Goal: Task Accomplishment & Management: Use online tool/utility

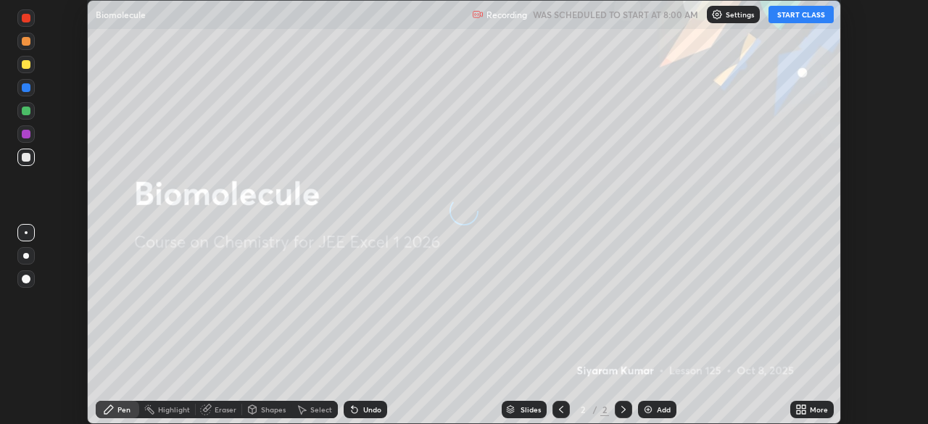
scroll to position [424, 928]
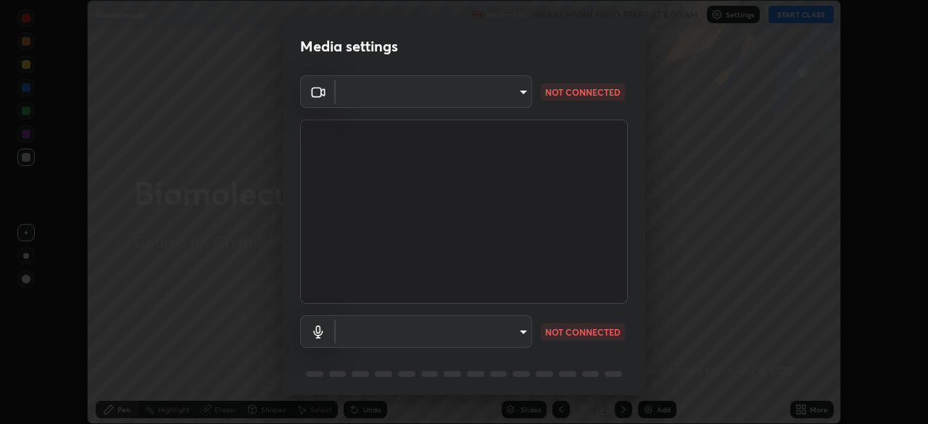
click at [474, 328] on body "Erase all Biomolecule Recording WAS SCHEDULED TO START AT 8:00 AM Settings STAR…" at bounding box center [464, 212] width 928 height 424
type input "2e9b027d6a4255688e554df818383ce9ed5f881db366686a8468352ce6a31e43"
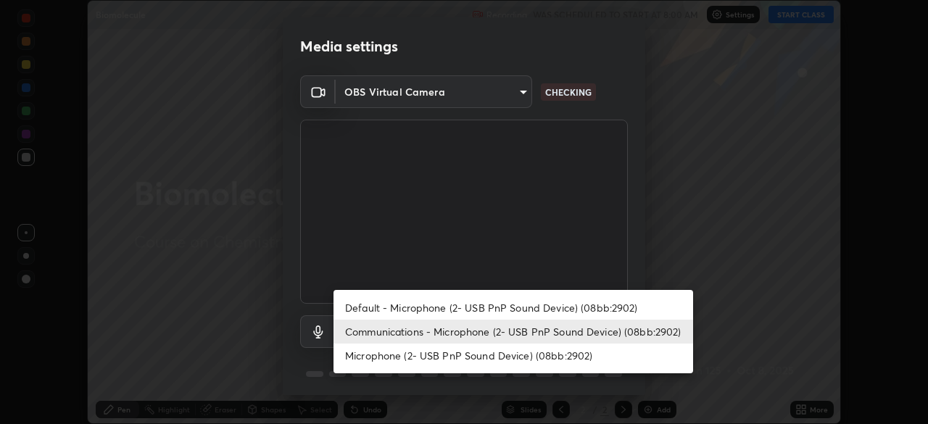
click at [411, 307] on li "Default - Microphone (2- USB PnP Sound Device) (08bb:2902)" at bounding box center [514, 308] width 360 height 24
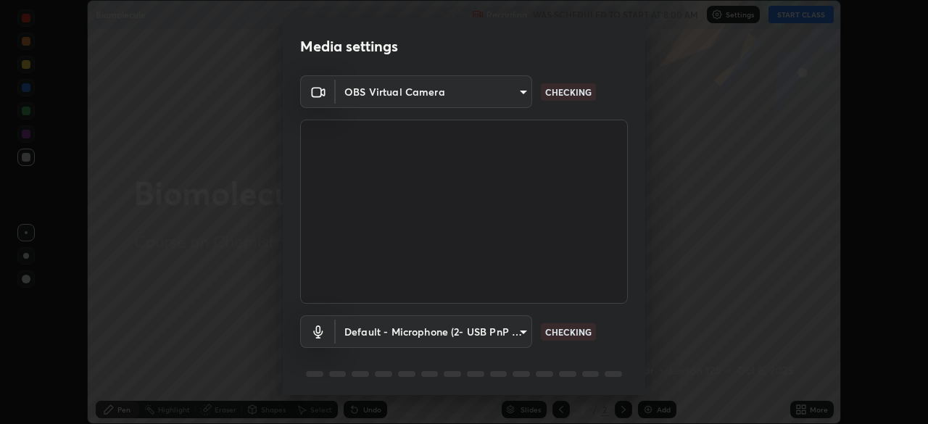
click at [413, 331] on body "Erase all Biomolecule Recording WAS SCHEDULED TO START AT 8:00 AM Settings STAR…" at bounding box center [464, 212] width 928 height 424
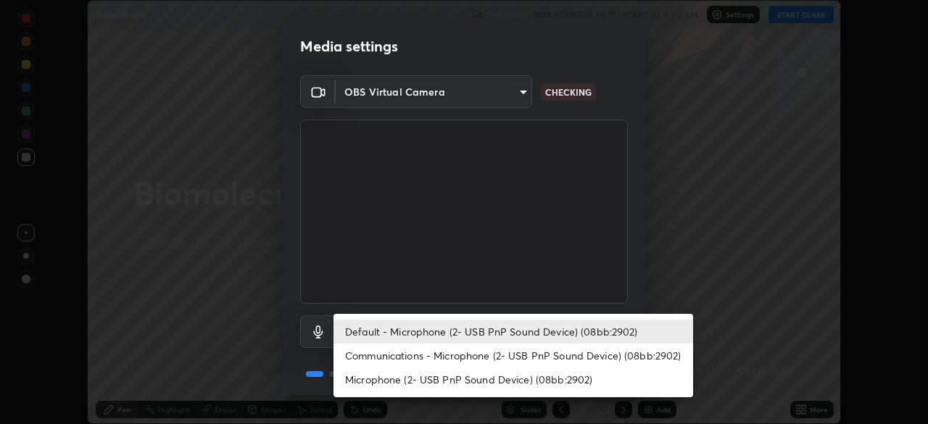
click at [413, 357] on li "Communications - Microphone (2- USB PnP Sound Device) (08bb:2902)" at bounding box center [514, 356] width 360 height 24
type input "communications"
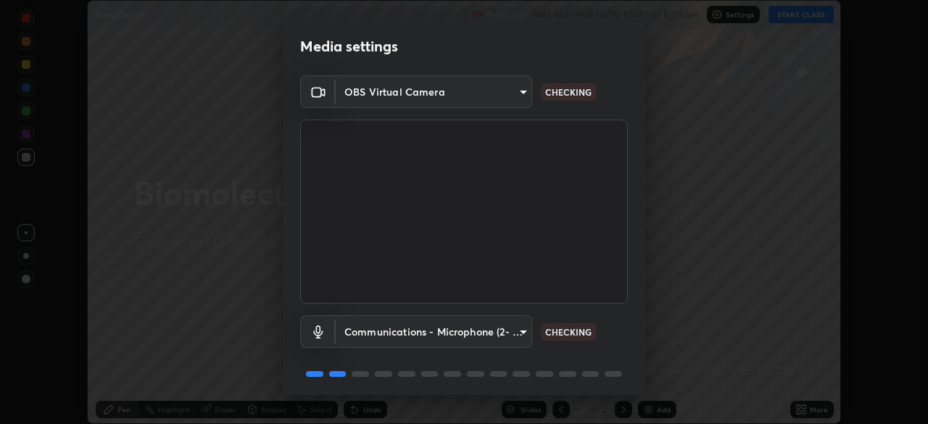
scroll to position [51, 0]
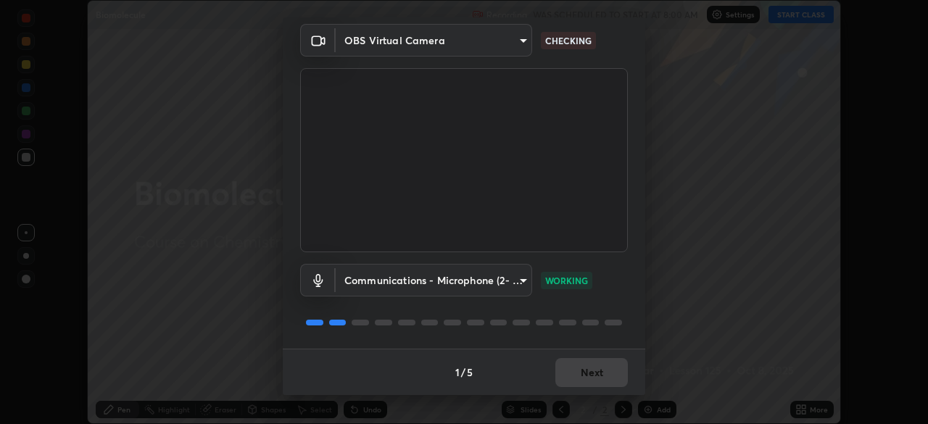
click at [598, 373] on div "1 / 5 Next" at bounding box center [464, 372] width 363 height 46
click at [604, 376] on button "Next" at bounding box center [591, 372] width 73 height 29
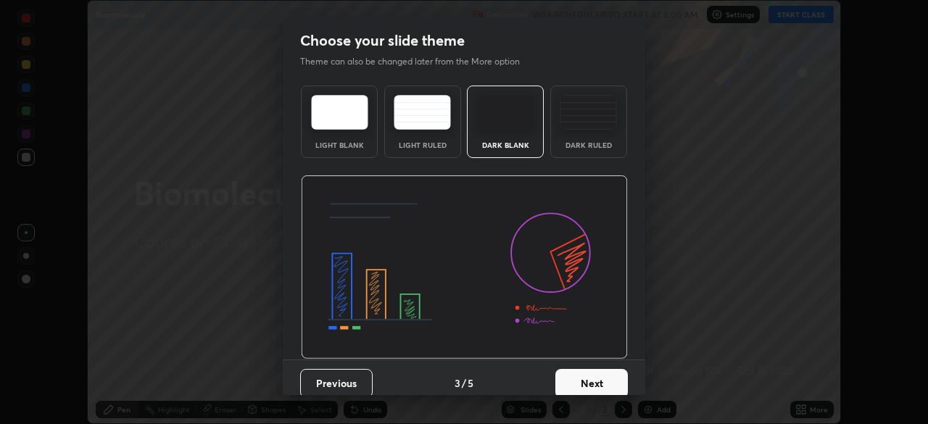
click at [605, 379] on button "Next" at bounding box center [591, 383] width 73 height 29
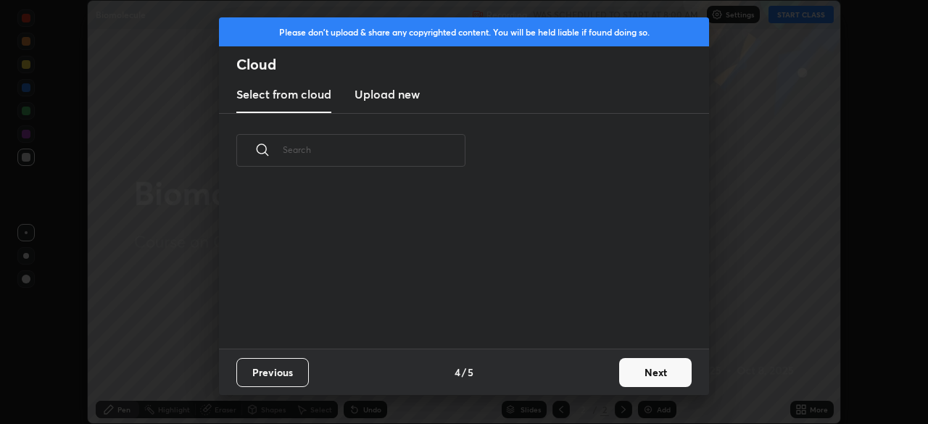
click at [608, 379] on div "Previous 4 / 5 Next" at bounding box center [464, 372] width 490 height 46
click at [650, 372] on button "Next" at bounding box center [655, 372] width 73 height 29
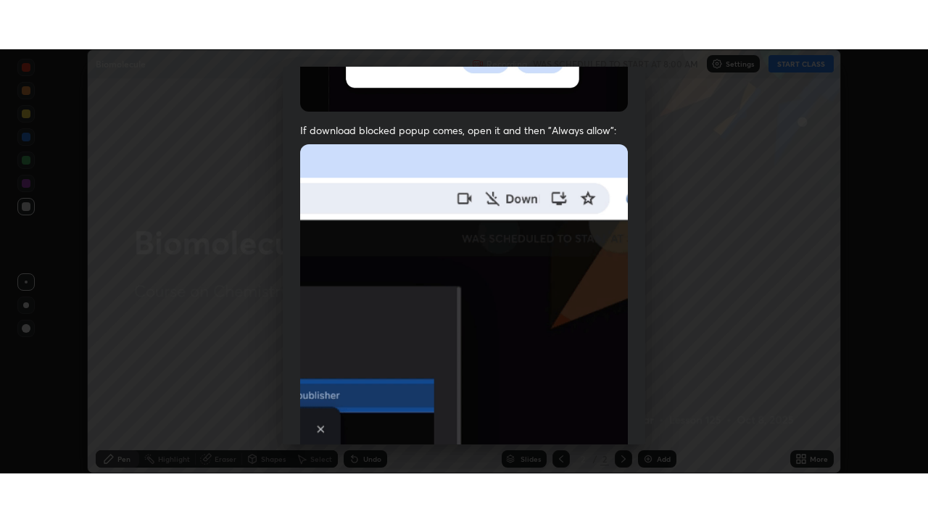
scroll to position [347, 0]
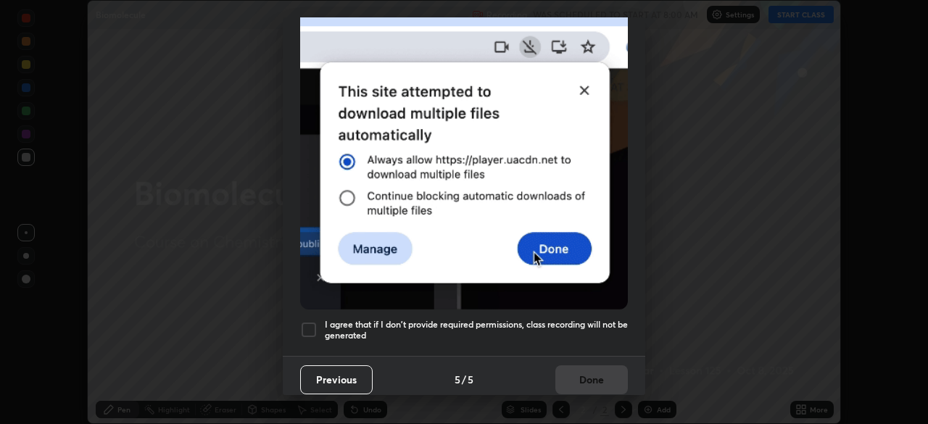
click at [307, 328] on div at bounding box center [308, 329] width 17 height 17
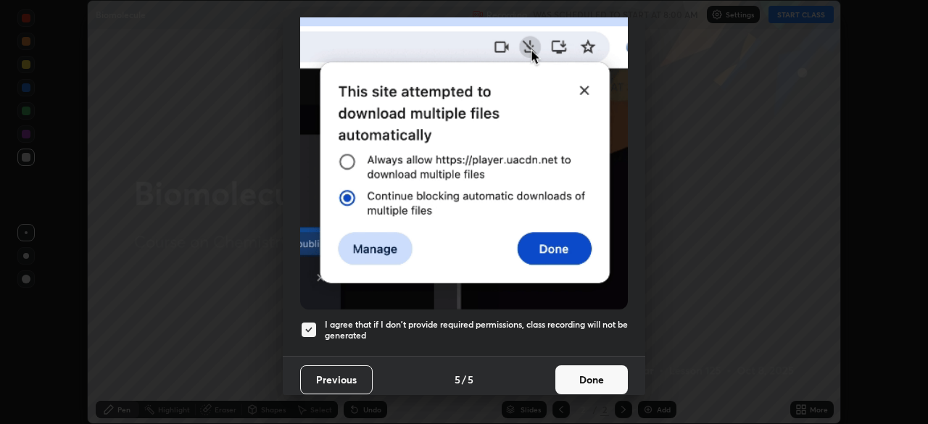
click at [585, 373] on button "Done" at bounding box center [591, 379] width 73 height 29
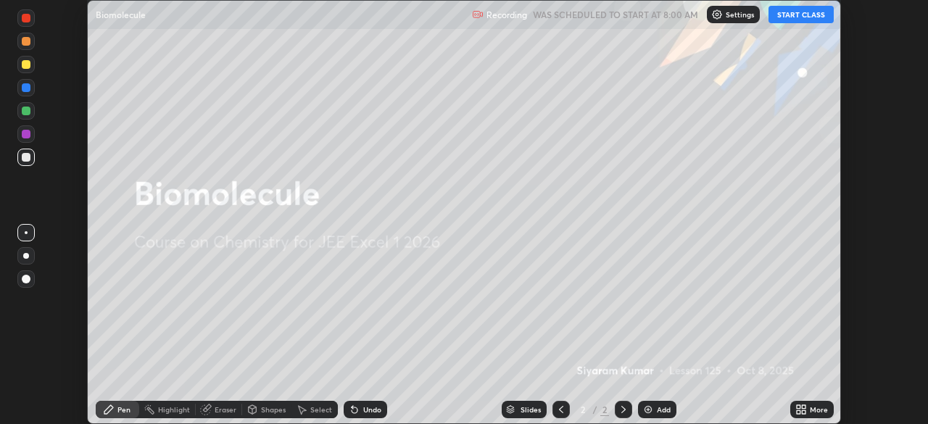
click at [792, 12] on button "START CLASS" at bounding box center [801, 14] width 65 height 17
click at [801, 410] on icon at bounding box center [801, 410] width 12 height 12
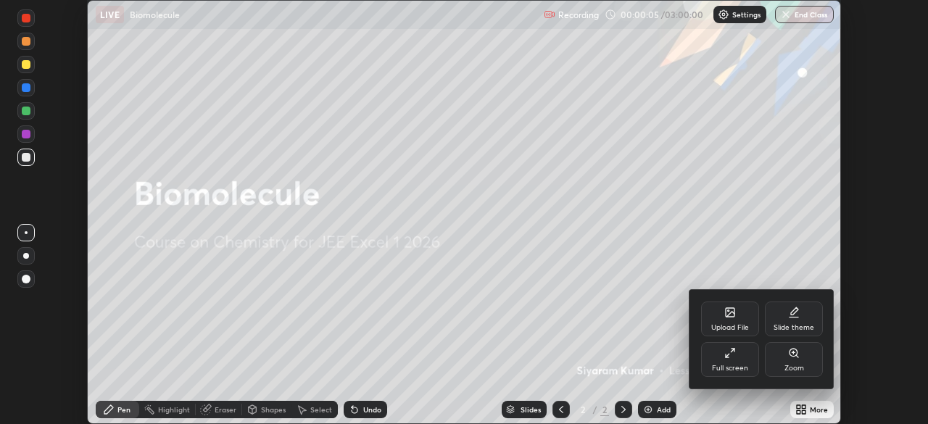
click at [881, 259] on div at bounding box center [464, 212] width 928 height 424
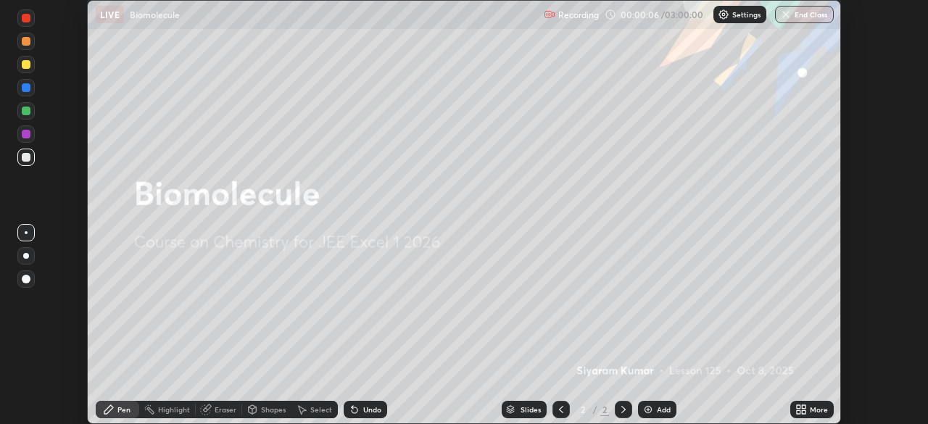
click at [798, 408] on icon at bounding box center [799, 407] width 4 height 4
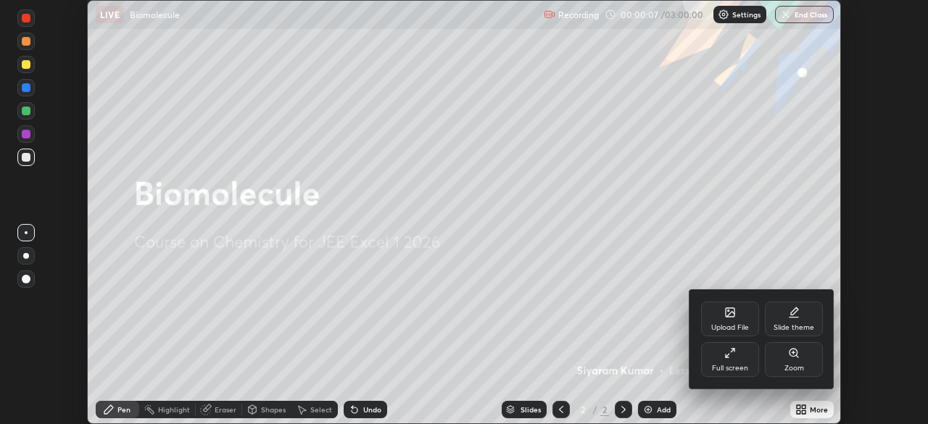
click at [734, 360] on div "Full screen" at bounding box center [730, 359] width 58 height 35
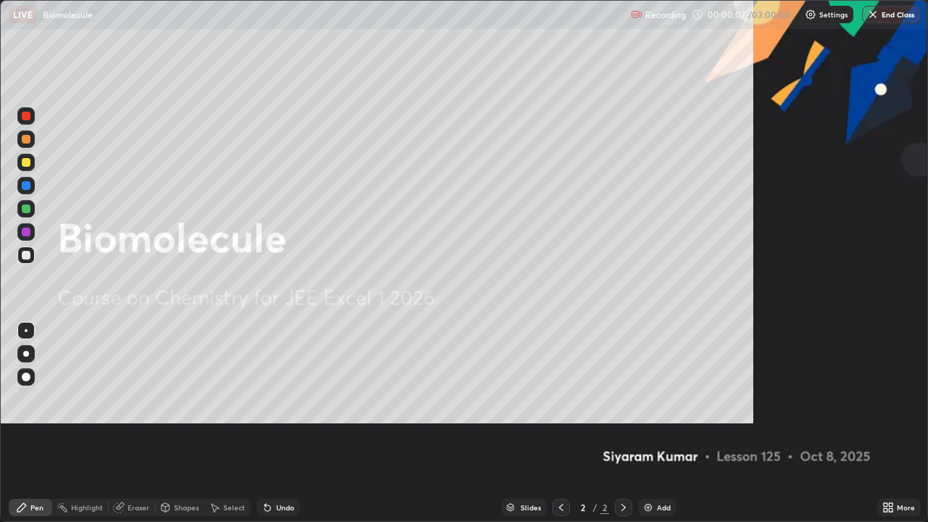
scroll to position [522, 928]
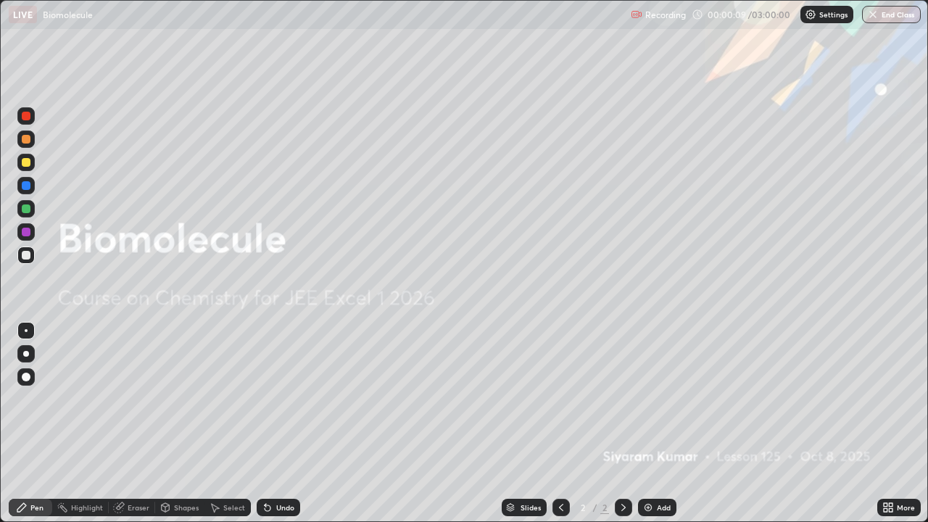
click at [27, 161] on div at bounding box center [26, 162] width 9 height 9
click at [655, 423] on div "Add" at bounding box center [657, 507] width 38 height 17
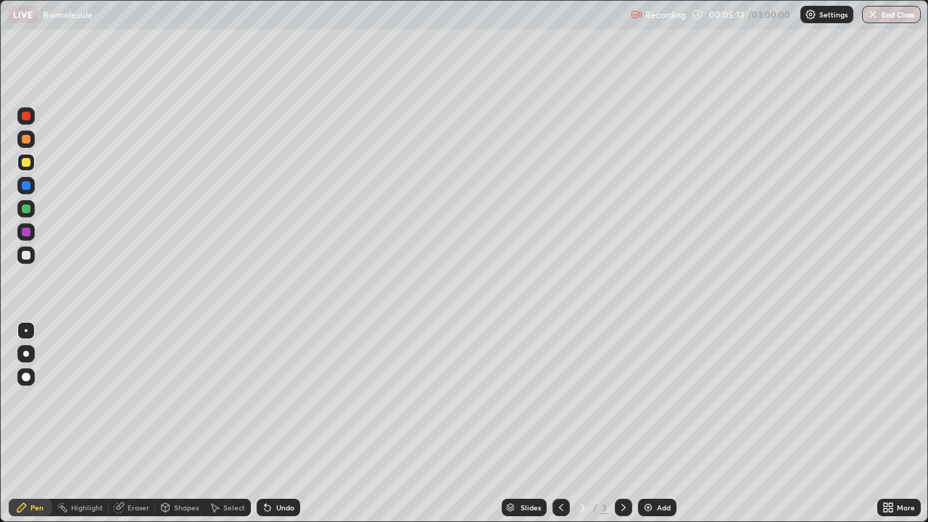
click at [650, 423] on img at bounding box center [648, 508] width 12 height 12
click at [658, 423] on div "Add" at bounding box center [664, 507] width 14 height 7
click at [290, 423] on div "Undo" at bounding box center [285, 507] width 18 height 7
click at [291, 423] on div "Undo" at bounding box center [285, 507] width 18 height 7
click at [288, 423] on div "Undo" at bounding box center [285, 507] width 18 height 7
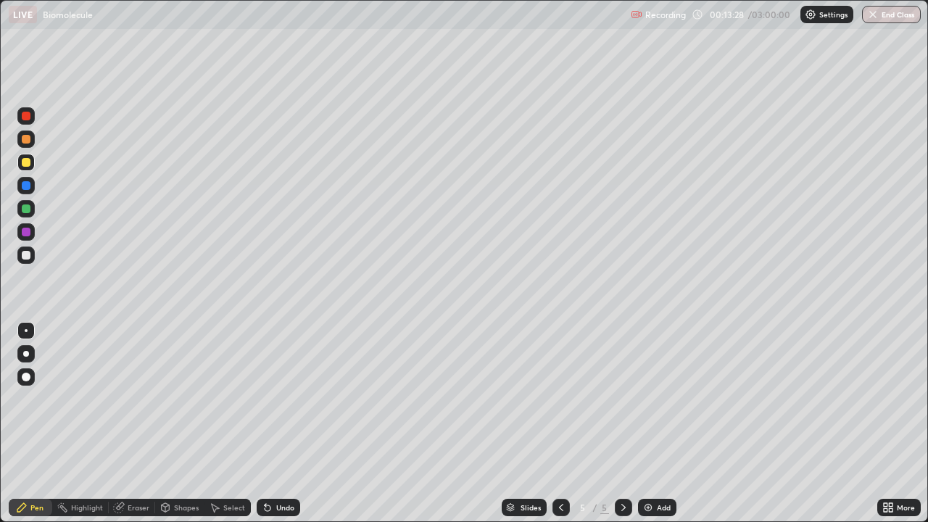
click at [282, 423] on div "Undo" at bounding box center [285, 507] width 18 height 7
click at [34, 119] on div at bounding box center [25, 115] width 17 height 17
click at [272, 423] on div "Undo" at bounding box center [279, 507] width 44 height 17
click at [290, 423] on div "Undo" at bounding box center [285, 507] width 18 height 7
click at [289, 423] on div "Undo" at bounding box center [279, 507] width 44 height 17
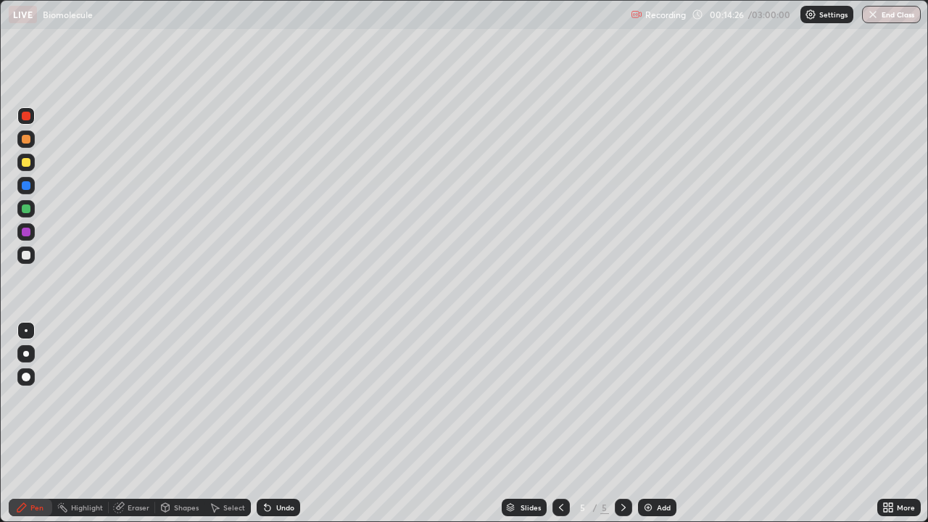
click at [27, 259] on div at bounding box center [26, 255] width 9 height 9
click at [650, 423] on img at bounding box center [648, 508] width 12 height 12
click at [27, 165] on div at bounding box center [26, 162] width 9 height 9
click at [273, 423] on div "Undo" at bounding box center [279, 507] width 44 height 17
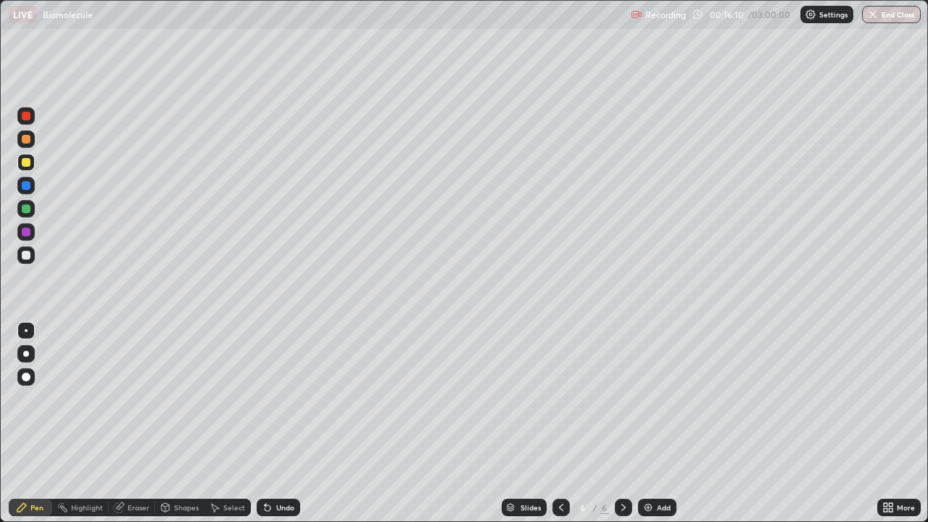
click at [560, 423] on icon at bounding box center [561, 508] width 12 height 12
click at [621, 423] on icon at bounding box center [624, 508] width 12 height 12
click at [27, 119] on div at bounding box center [26, 116] width 9 height 9
click at [24, 165] on div at bounding box center [26, 162] width 9 height 9
click at [288, 423] on div "Undo" at bounding box center [279, 507] width 44 height 17
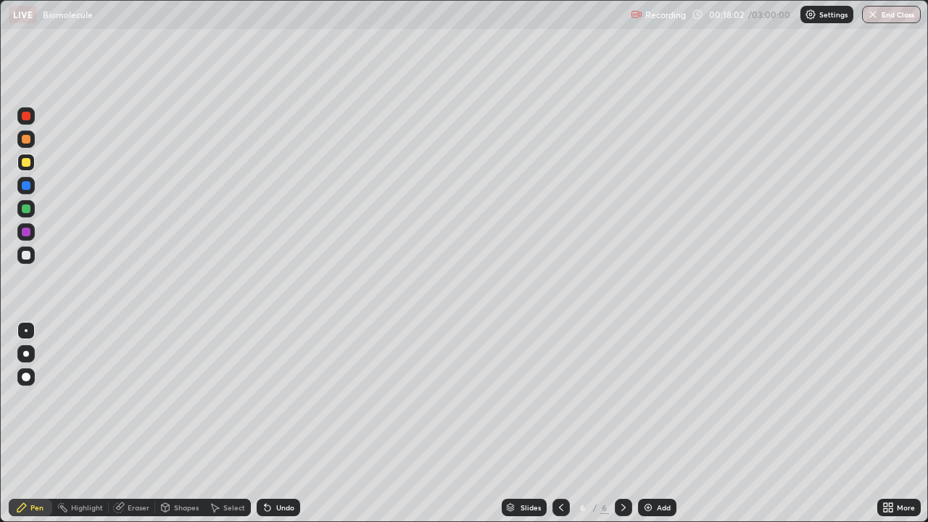
click at [286, 423] on div "Undo" at bounding box center [279, 507] width 44 height 17
click at [278, 423] on div "Undo" at bounding box center [285, 507] width 18 height 7
click at [286, 423] on div "Undo" at bounding box center [285, 507] width 18 height 7
click at [287, 423] on div "Undo" at bounding box center [285, 507] width 18 height 7
click at [560, 423] on icon at bounding box center [561, 508] width 12 height 12
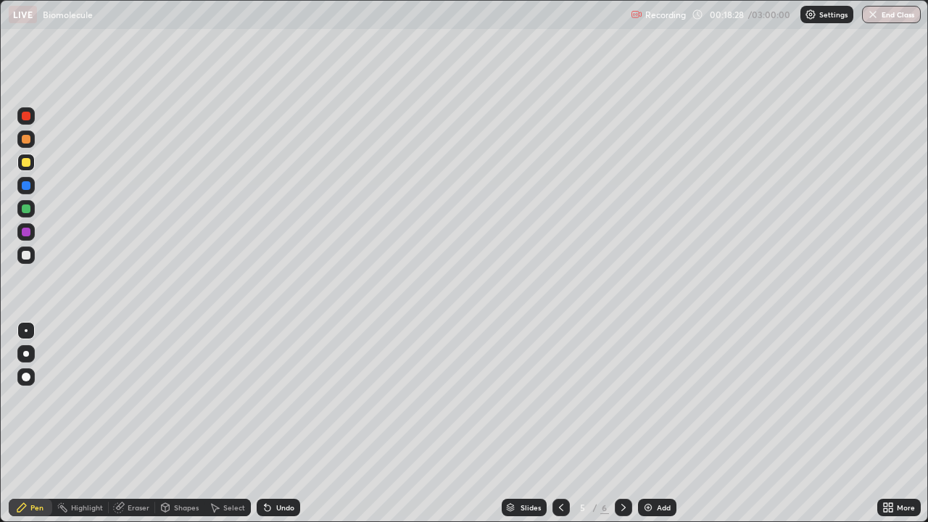
click at [615, 423] on div at bounding box center [623, 507] width 17 height 17
click at [559, 423] on icon at bounding box center [561, 507] width 4 height 7
click at [624, 423] on icon at bounding box center [624, 508] width 12 height 12
click at [561, 423] on icon at bounding box center [561, 508] width 12 height 12
click at [623, 423] on div at bounding box center [623, 507] width 17 height 29
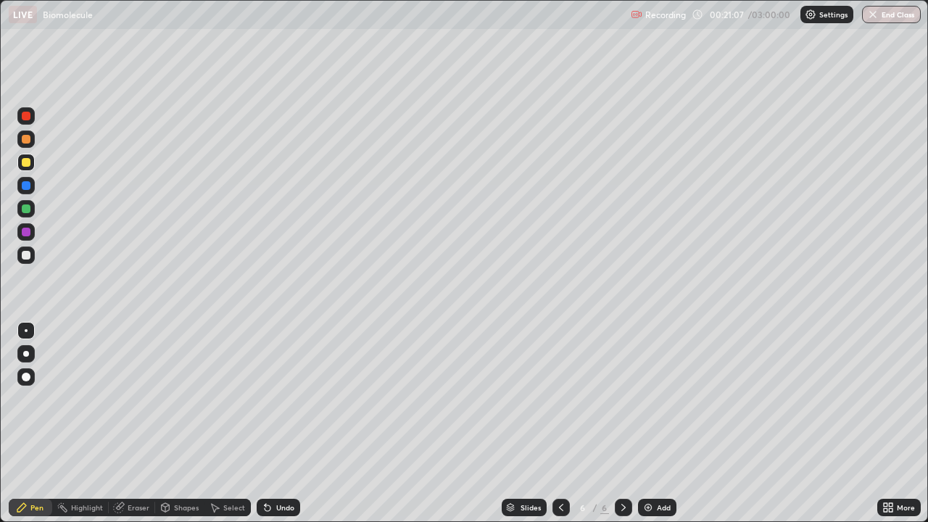
click at [558, 423] on icon at bounding box center [561, 508] width 12 height 12
click at [622, 423] on icon at bounding box center [624, 508] width 12 height 12
click at [628, 423] on div at bounding box center [623, 507] width 17 height 17
click at [663, 423] on div "Add" at bounding box center [664, 507] width 14 height 7
click at [560, 423] on icon at bounding box center [561, 508] width 12 height 12
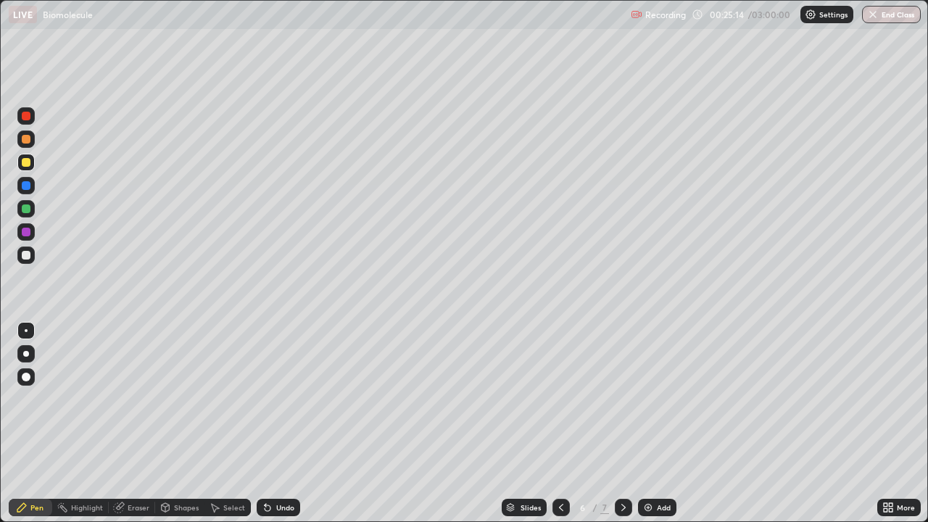
click at [563, 423] on div at bounding box center [561, 507] width 17 height 17
click at [624, 423] on icon at bounding box center [624, 508] width 12 height 12
click at [621, 423] on div at bounding box center [623, 507] width 17 height 29
click at [284, 423] on div "Undo" at bounding box center [285, 507] width 18 height 7
click at [282, 423] on div "Undo" at bounding box center [285, 507] width 18 height 7
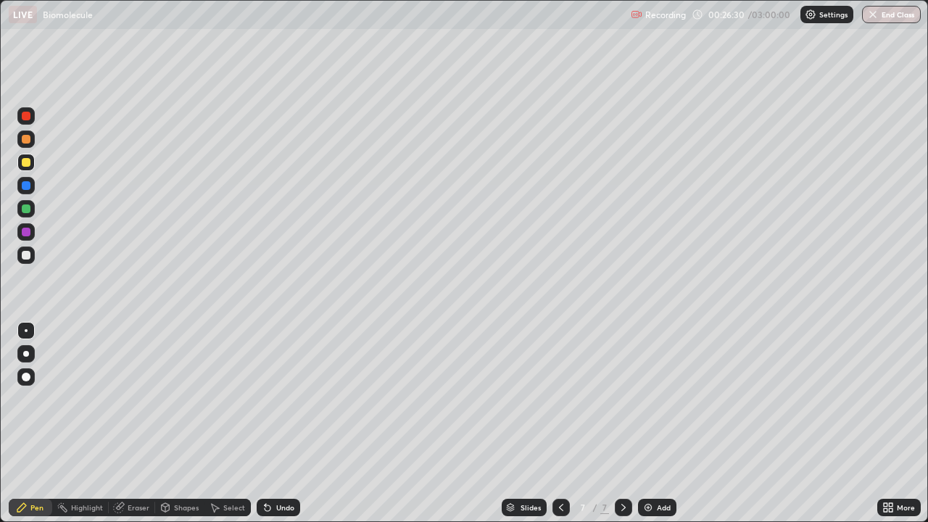
click at [282, 423] on div "Undo" at bounding box center [285, 507] width 18 height 7
click at [279, 423] on div "Undo" at bounding box center [279, 507] width 44 height 17
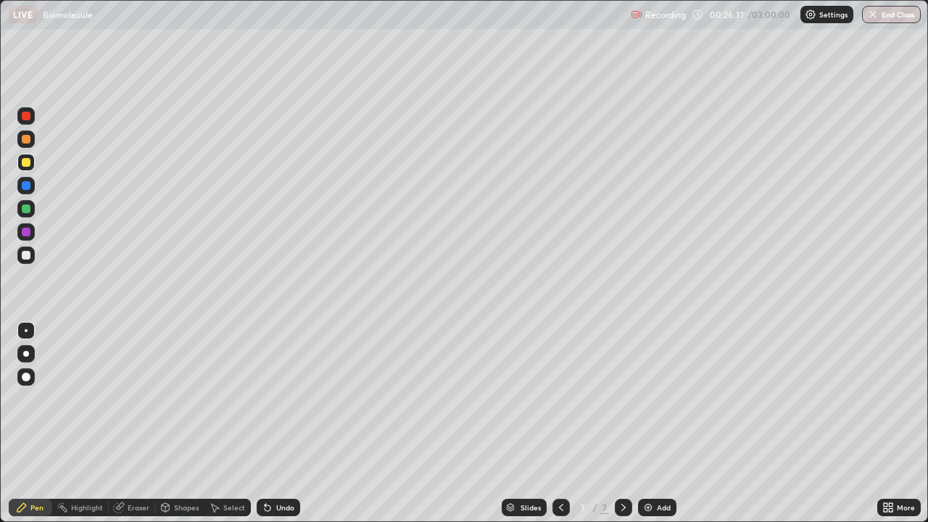
click at [278, 423] on div "Undo" at bounding box center [279, 507] width 44 height 17
click at [277, 423] on div "Undo" at bounding box center [279, 507] width 44 height 17
click at [560, 423] on icon at bounding box center [561, 508] width 12 height 12
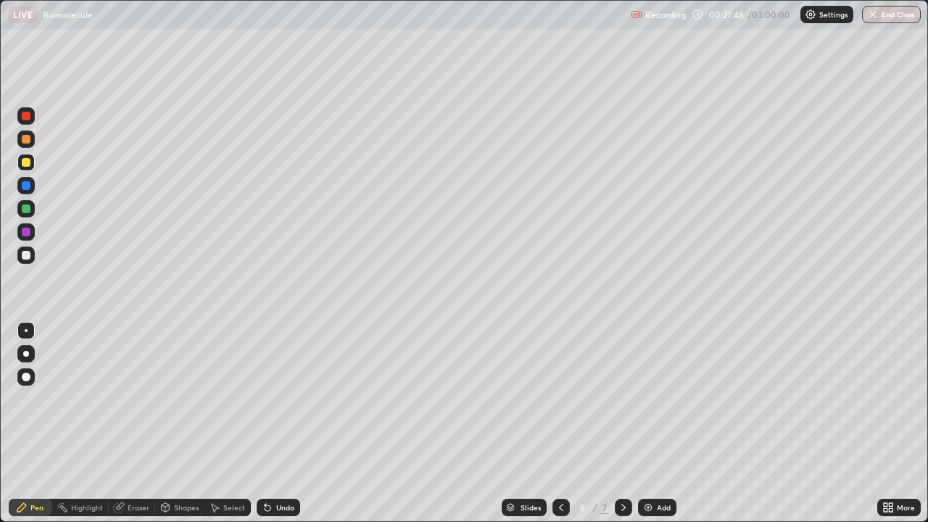
click at [555, 423] on div at bounding box center [561, 507] width 17 height 17
click at [622, 423] on icon at bounding box center [624, 508] width 12 height 12
click at [620, 423] on icon at bounding box center [624, 508] width 12 height 12
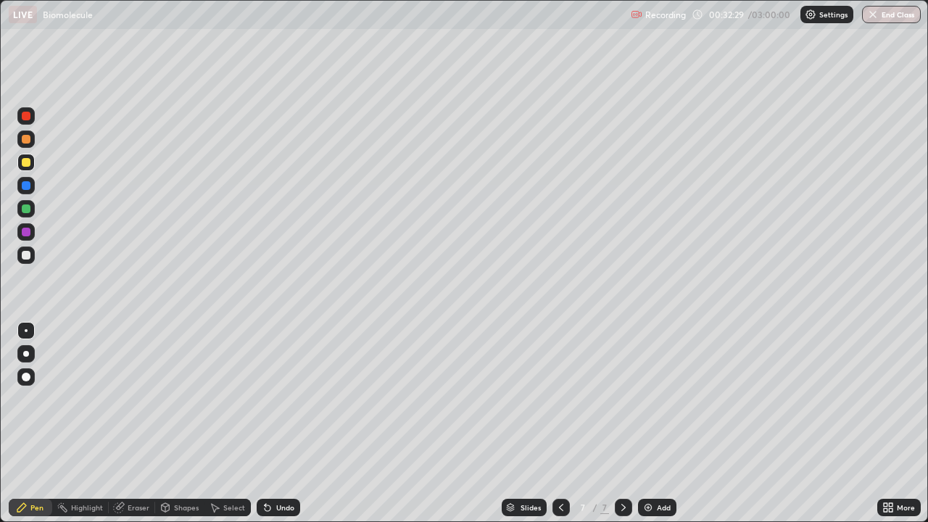
click at [620, 423] on div at bounding box center [623, 507] width 17 height 17
click at [663, 423] on div "Add" at bounding box center [664, 507] width 14 height 7
click at [657, 423] on div "Add" at bounding box center [664, 507] width 14 height 7
click at [282, 423] on div "Undo" at bounding box center [285, 507] width 18 height 7
click at [625, 423] on div at bounding box center [623, 507] width 17 height 17
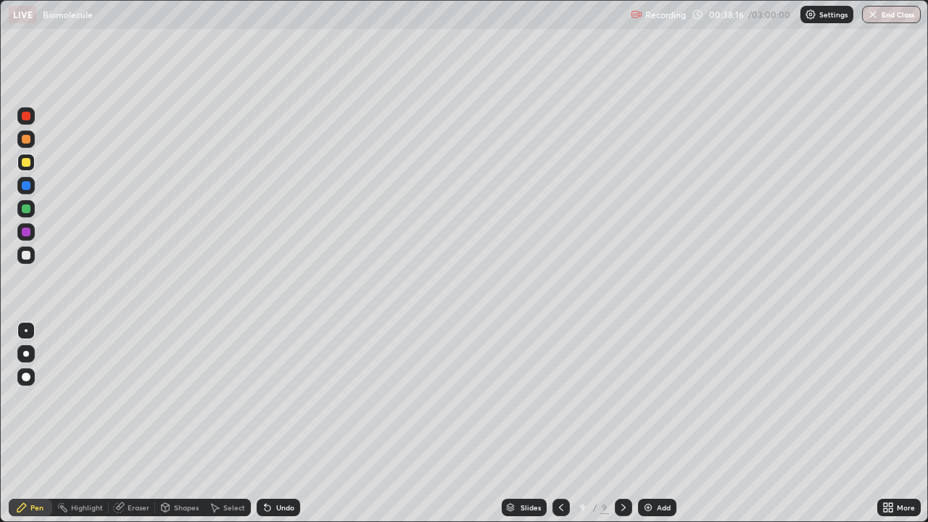
click at [658, 423] on div "Add" at bounding box center [664, 507] width 14 height 7
click at [24, 255] on div at bounding box center [26, 255] width 9 height 9
click at [28, 252] on div at bounding box center [26, 255] width 9 height 9
click at [29, 165] on div at bounding box center [26, 162] width 9 height 9
click at [27, 161] on div at bounding box center [26, 162] width 9 height 9
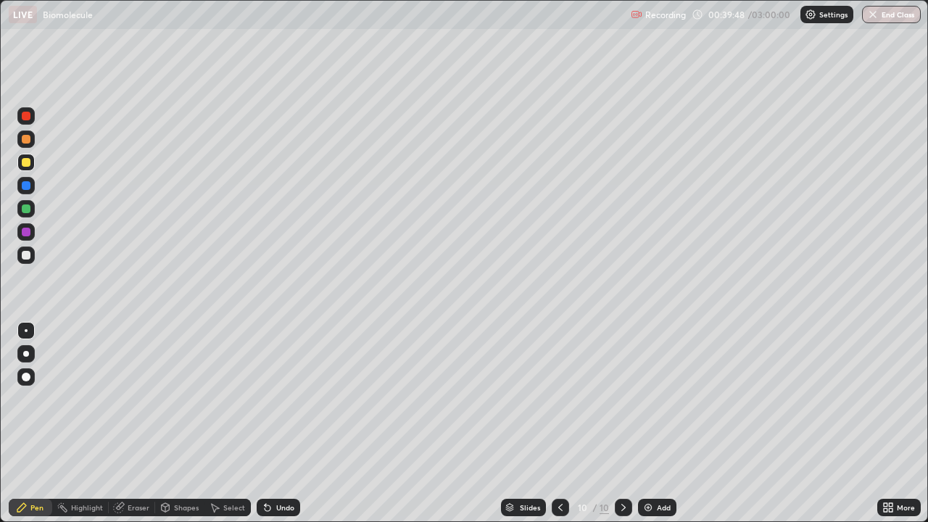
click at [283, 423] on div "Undo" at bounding box center [285, 507] width 18 height 7
click at [32, 257] on div at bounding box center [25, 255] width 17 height 17
click at [30, 164] on div at bounding box center [26, 162] width 9 height 9
click at [28, 256] on div at bounding box center [26, 255] width 9 height 9
click at [623, 423] on icon at bounding box center [623, 507] width 4 height 7
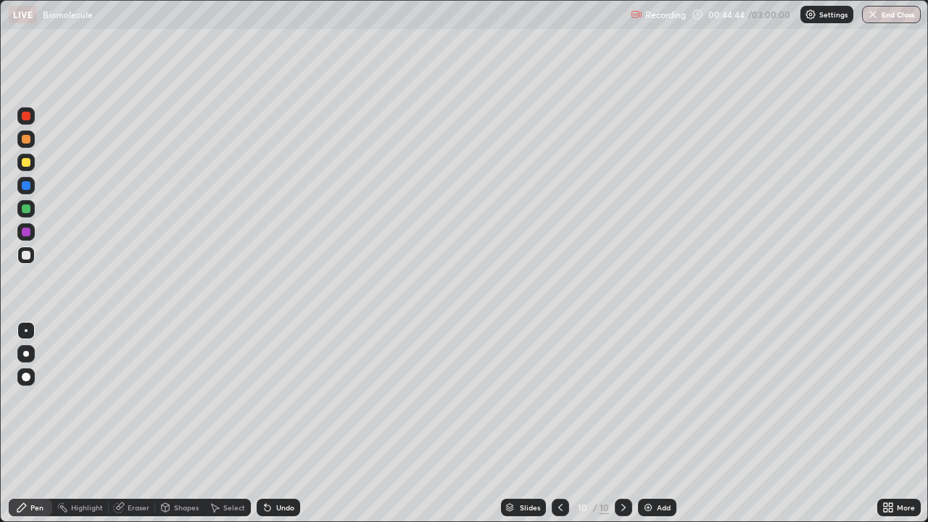
click at [670, 423] on div "Add" at bounding box center [657, 507] width 38 height 17
click at [27, 257] on div at bounding box center [26, 255] width 9 height 9
click at [22, 255] on div at bounding box center [26, 255] width 9 height 9
click at [663, 423] on div "Add" at bounding box center [664, 507] width 14 height 7
click at [26, 117] on div at bounding box center [26, 116] width 9 height 9
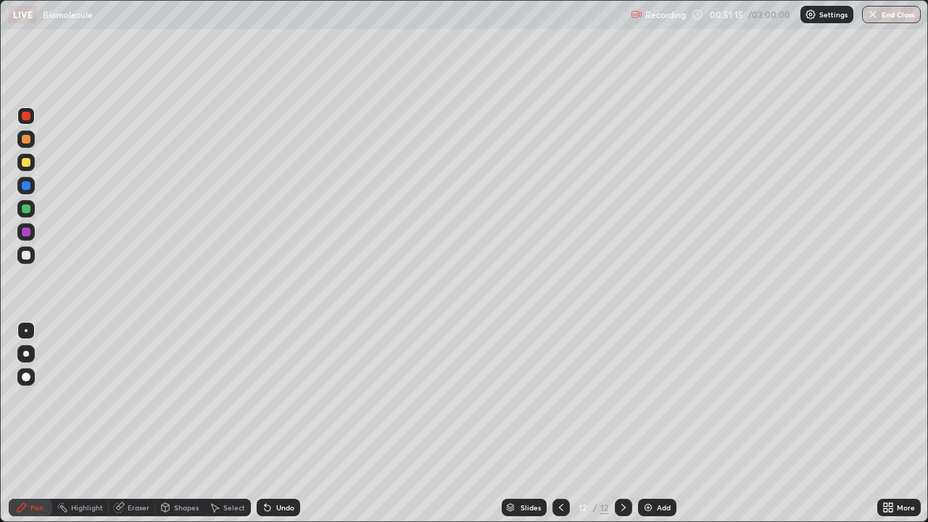
click at [23, 254] on div at bounding box center [26, 255] width 9 height 9
click at [25, 248] on div at bounding box center [25, 255] width 17 height 17
click at [27, 162] on div at bounding box center [26, 162] width 9 height 9
click at [24, 164] on div at bounding box center [26, 162] width 9 height 9
click at [622, 423] on icon at bounding box center [624, 508] width 12 height 12
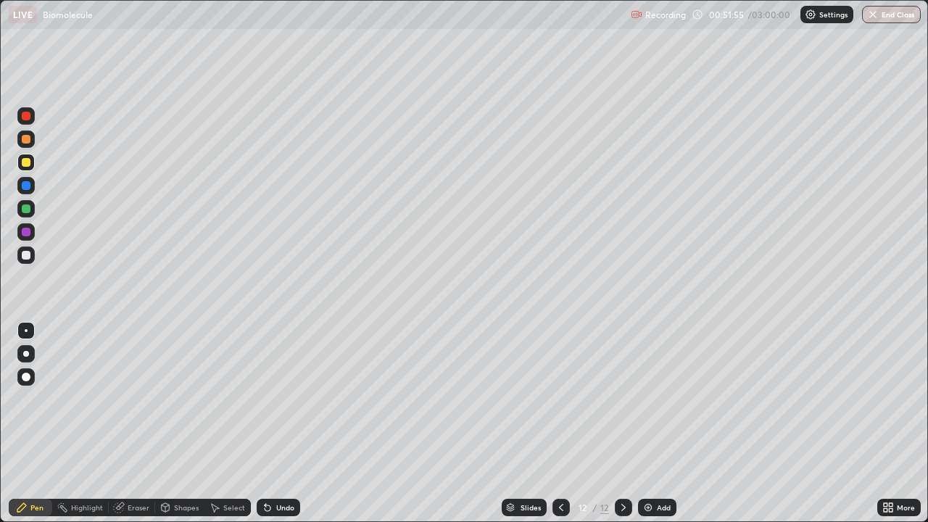
click at [622, 423] on icon at bounding box center [624, 508] width 12 height 12
click at [671, 423] on div "Add" at bounding box center [657, 507] width 38 height 17
click at [32, 160] on div at bounding box center [25, 162] width 17 height 17
click at [26, 121] on div at bounding box center [25, 115] width 17 height 17
click at [23, 122] on div at bounding box center [25, 115] width 17 height 17
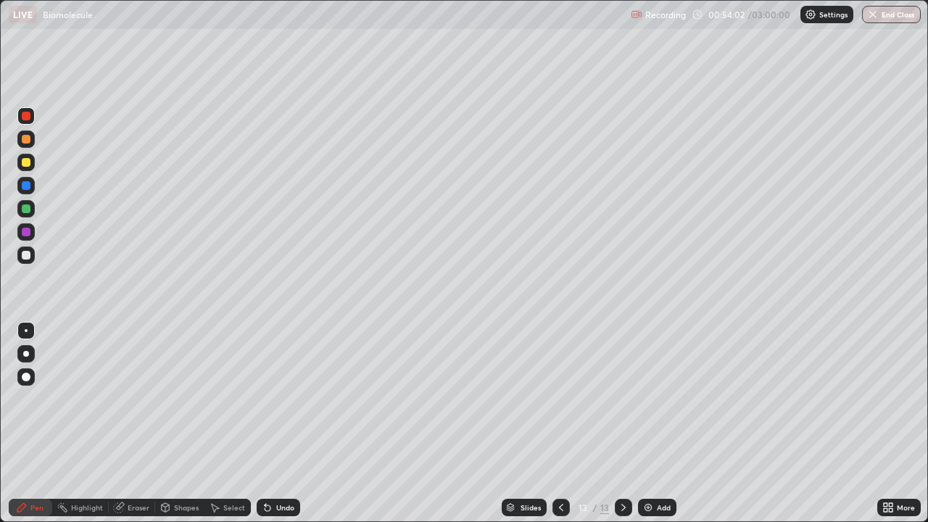
click at [284, 423] on div "Undo" at bounding box center [285, 507] width 18 height 7
click at [279, 423] on div "Undo" at bounding box center [285, 507] width 18 height 7
click at [131, 423] on div "Eraser" at bounding box center [139, 507] width 22 height 7
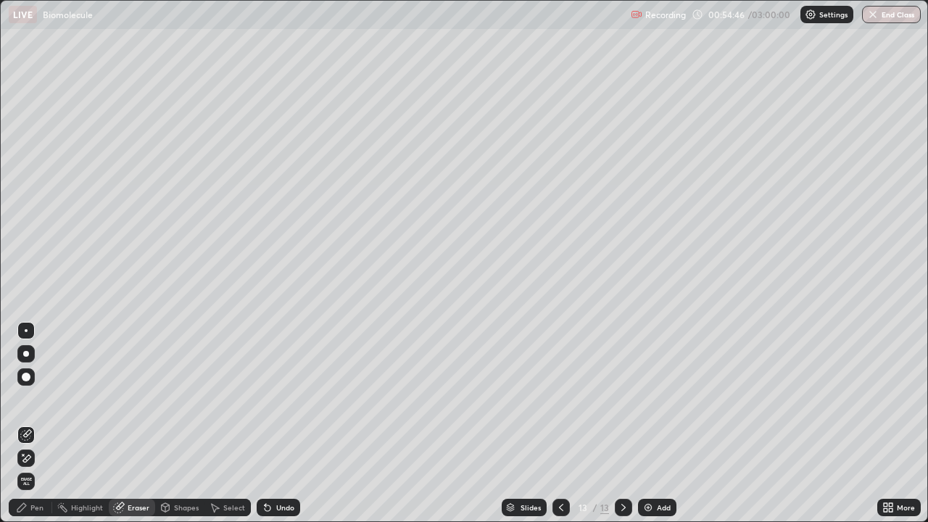
click at [26, 373] on div at bounding box center [26, 377] width 9 height 9
click at [31, 423] on div "Pen" at bounding box center [36, 507] width 13 height 7
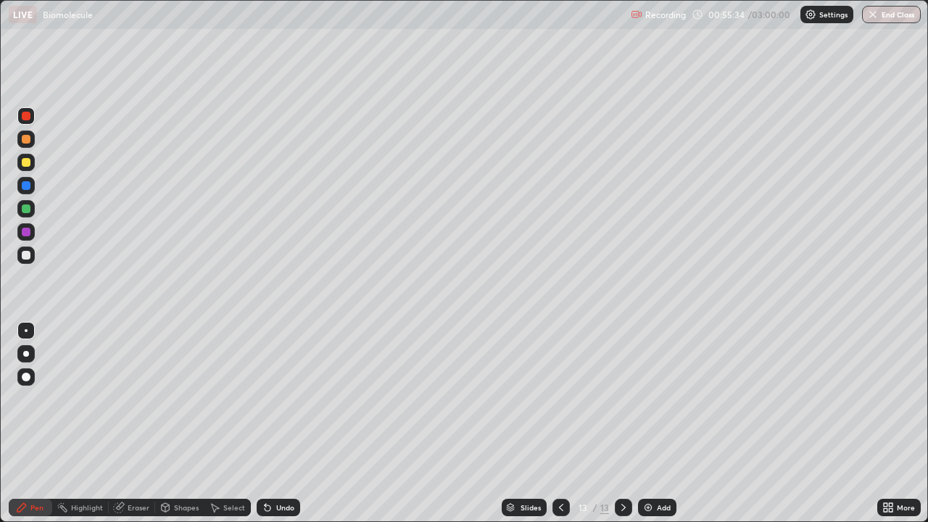
click at [622, 423] on icon at bounding box center [624, 508] width 12 height 12
click at [622, 423] on icon at bounding box center [623, 507] width 4 height 7
click at [666, 423] on div "Add" at bounding box center [657, 507] width 38 height 17
click at [28, 166] on div at bounding box center [26, 162] width 9 height 9
click at [621, 423] on icon at bounding box center [624, 508] width 12 height 12
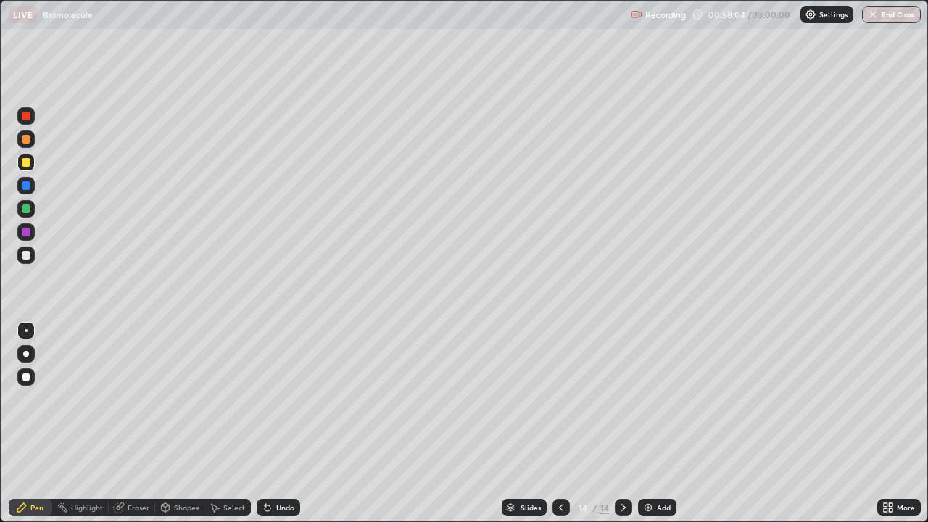
click at [624, 423] on icon at bounding box center [624, 508] width 12 height 12
click at [666, 423] on div "Add" at bounding box center [664, 507] width 14 height 7
click at [27, 253] on div at bounding box center [26, 255] width 9 height 9
click at [279, 423] on div "Undo" at bounding box center [279, 507] width 44 height 17
click at [560, 423] on icon at bounding box center [561, 508] width 12 height 12
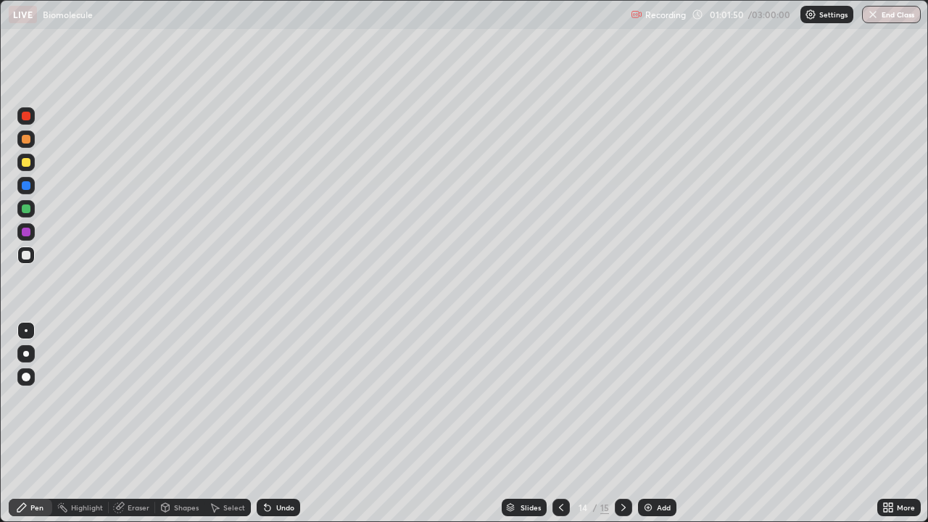
click at [560, 423] on icon at bounding box center [561, 508] width 12 height 12
click at [565, 423] on icon at bounding box center [561, 508] width 12 height 12
click at [566, 423] on div at bounding box center [561, 507] width 17 height 29
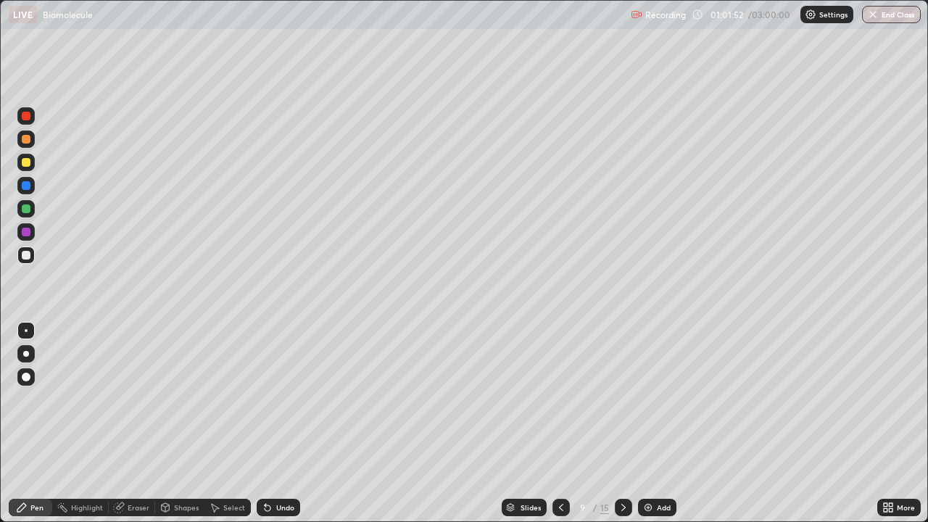
click at [565, 423] on div at bounding box center [561, 507] width 17 height 29
click at [568, 423] on div at bounding box center [561, 507] width 17 height 17
click at [622, 423] on icon at bounding box center [624, 508] width 12 height 12
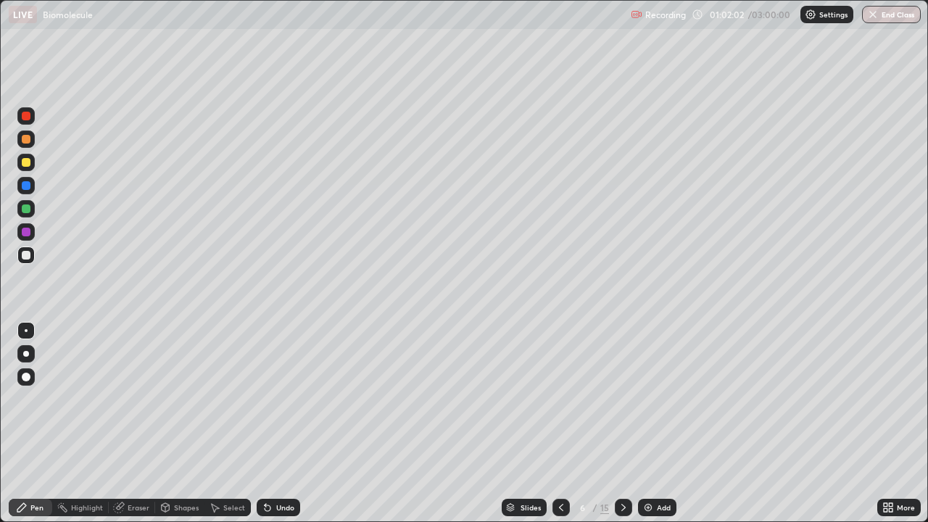
click at [627, 423] on icon at bounding box center [624, 508] width 12 height 12
click at [625, 423] on div at bounding box center [623, 507] width 17 height 29
click at [627, 423] on div at bounding box center [623, 507] width 17 height 29
click at [624, 423] on div at bounding box center [623, 507] width 17 height 29
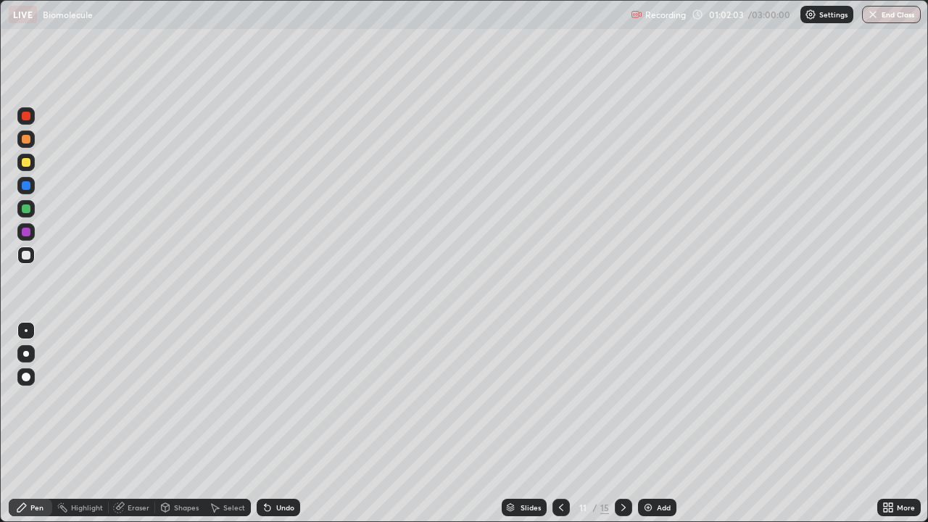
click at [625, 423] on div at bounding box center [623, 507] width 17 height 29
click at [626, 423] on div at bounding box center [623, 507] width 17 height 29
click at [629, 423] on div at bounding box center [623, 507] width 17 height 29
click at [628, 423] on div at bounding box center [623, 507] width 17 height 17
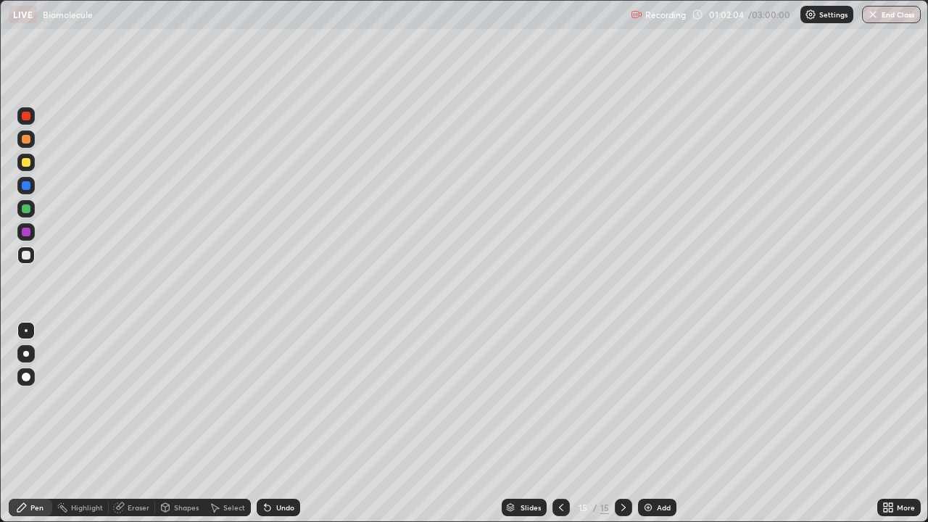
click at [625, 423] on div at bounding box center [623, 507] width 17 height 17
click at [622, 423] on icon at bounding box center [624, 508] width 12 height 12
click at [655, 423] on div "Add" at bounding box center [657, 507] width 38 height 17
click at [622, 423] on icon at bounding box center [624, 508] width 12 height 12
click at [653, 423] on div "Add" at bounding box center [657, 507] width 38 height 17
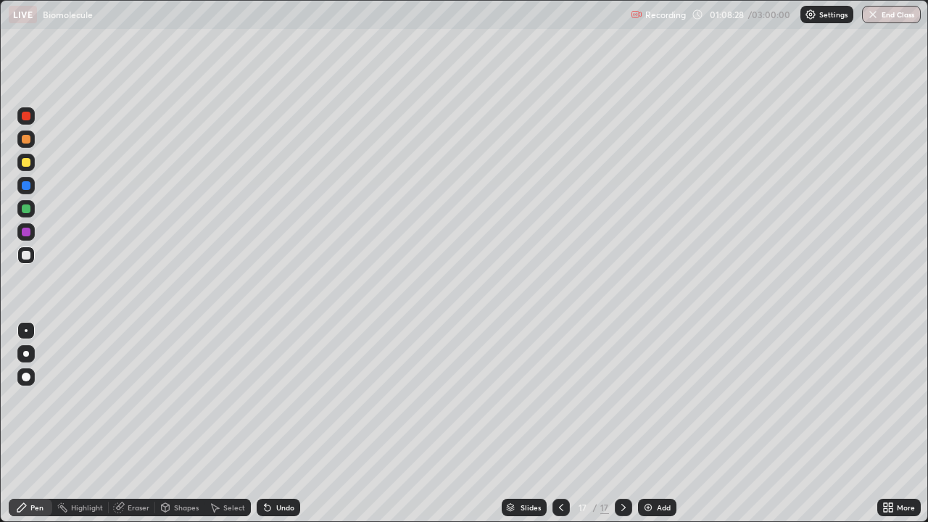
click at [270, 423] on icon at bounding box center [268, 508] width 12 height 12
click at [623, 423] on icon at bounding box center [624, 508] width 12 height 12
click at [662, 423] on div "Add" at bounding box center [664, 507] width 14 height 7
click at [30, 162] on div at bounding box center [26, 162] width 9 height 9
click at [28, 258] on div at bounding box center [26, 255] width 9 height 9
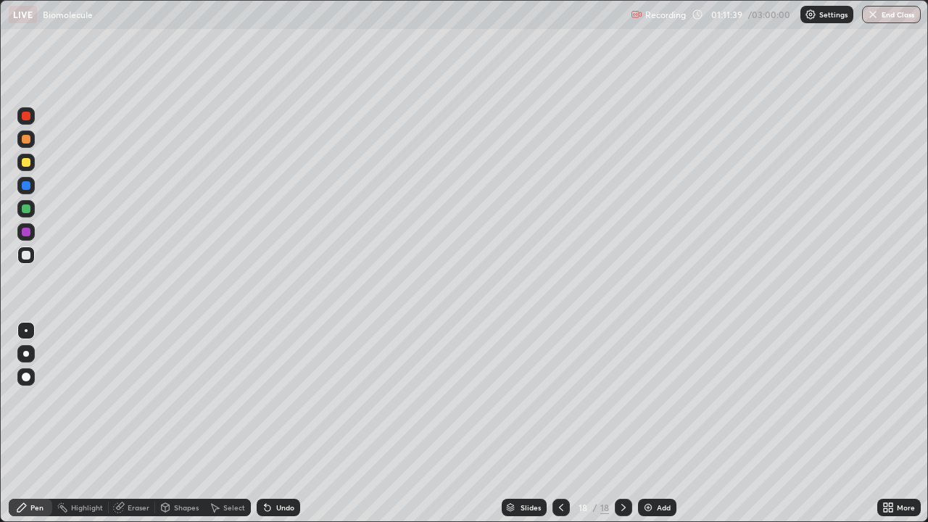
click at [27, 255] on div at bounding box center [26, 255] width 9 height 9
click at [30, 166] on div at bounding box center [25, 162] width 17 height 17
click at [33, 164] on div at bounding box center [25, 162] width 17 height 17
click at [281, 423] on div "Undo" at bounding box center [285, 507] width 18 height 7
click at [277, 423] on div "Undo" at bounding box center [285, 507] width 18 height 7
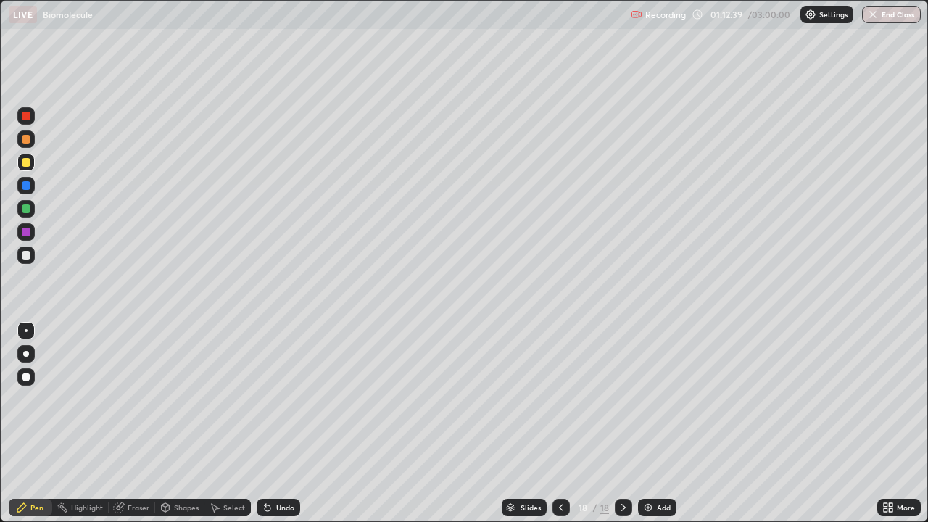
click at [276, 423] on div "Undo" at bounding box center [285, 507] width 18 height 7
click at [29, 254] on div at bounding box center [26, 255] width 9 height 9
click at [26, 256] on div at bounding box center [26, 255] width 9 height 9
click at [669, 423] on div "Add" at bounding box center [657, 507] width 38 height 17
click at [568, 423] on div at bounding box center [561, 507] width 17 height 17
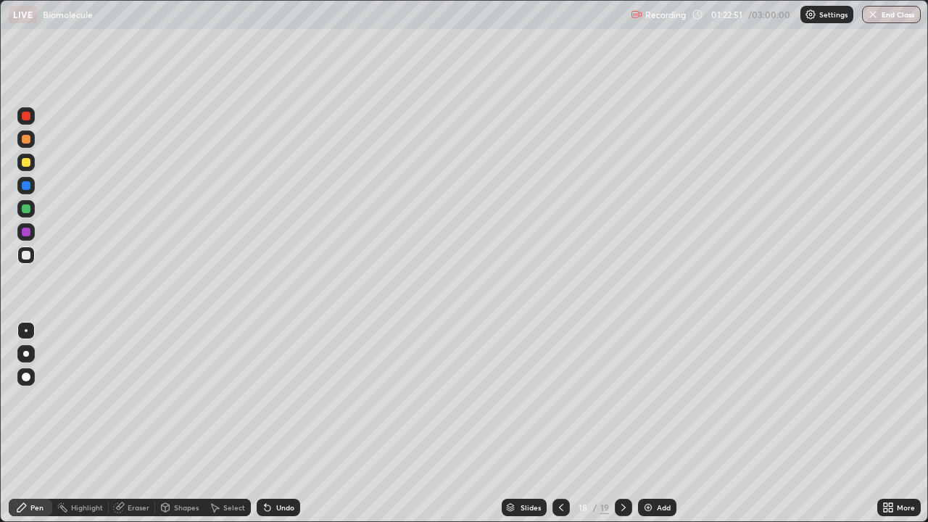
click at [660, 423] on div "Add" at bounding box center [664, 507] width 14 height 7
click at [25, 254] on div at bounding box center [26, 255] width 9 height 9
click at [555, 423] on div at bounding box center [560, 507] width 17 height 29
click at [618, 423] on div at bounding box center [624, 507] width 17 height 17
click at [28, 119] on div at bounding box center [26, 116] width 9 height 9
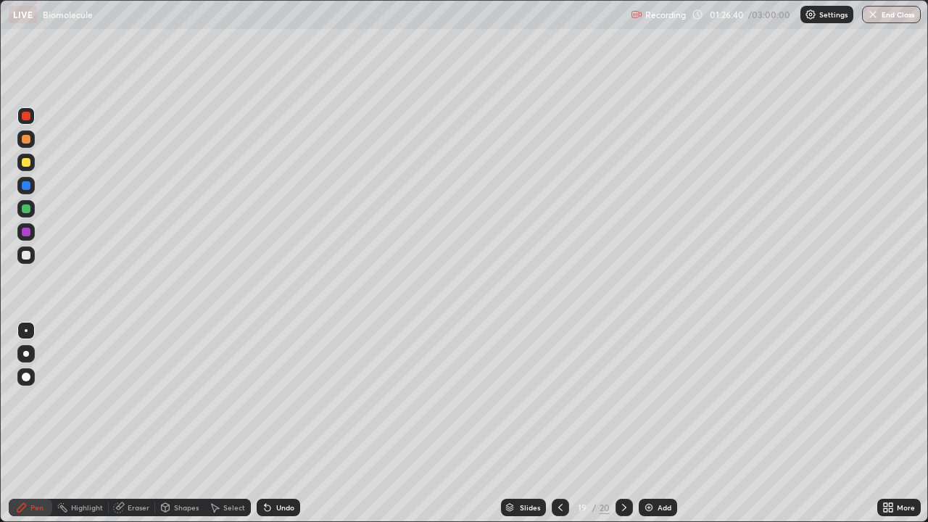
click at [624, 423] on icon at bounding box center [624, 507] width 4 height 7
click at [280, 423] on div "Undo" at bounding box center [285, 507] width 18 height 7
click at [282, 423] on div "Undo" at bounding box center [285, 507] width 18 height 7
click at [279, 423] on div "Undo" at bounding box center [279, 507] width 44 height 17
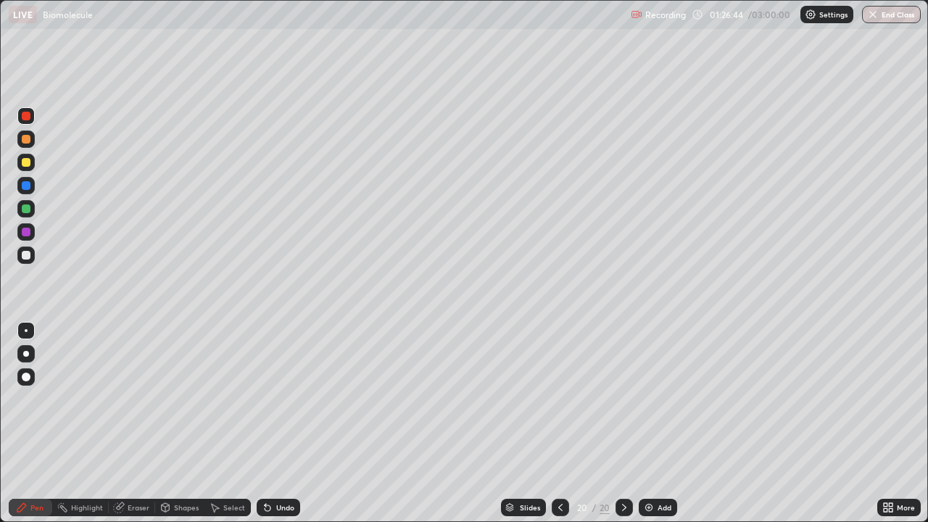
click at [278, 423] on div "Undo" at bounding box center [279, 507] width 44 height 17
click at [276, 423] on div "Undo" at bounding box center [285, 507] width 18 height 7
click at [283, 423] on div "Undo" at bounding box center [279, 507] width 44 height 17
click at [27, 255] on div at bounding box center [26, 255] width 9 height 9
click at [28, 256] on div at bounding box center [26, 255] width 9 height 9
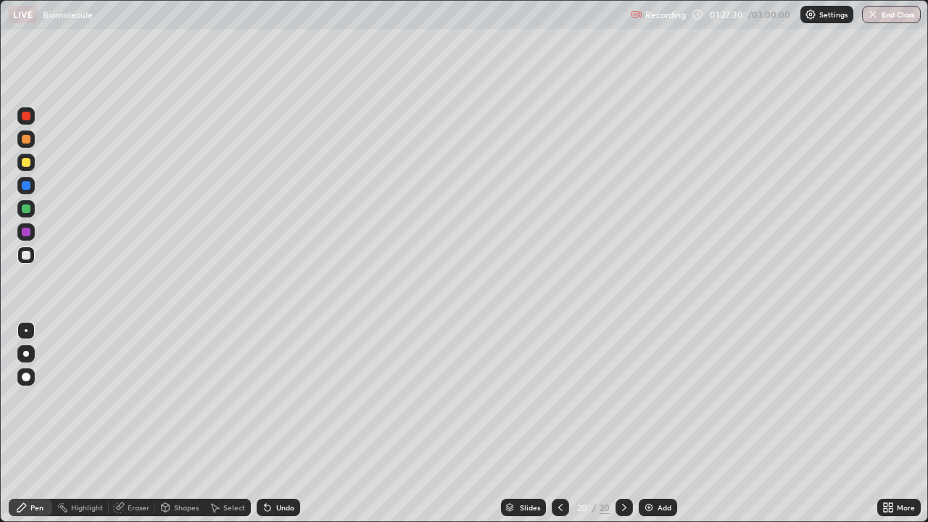
click at [284, 423] on div "Undo" at bounding box center [285, 507] width 18 height 7
click at [279, 423] on div "Undo" at bounding box center [279, 507] width 44 height 17
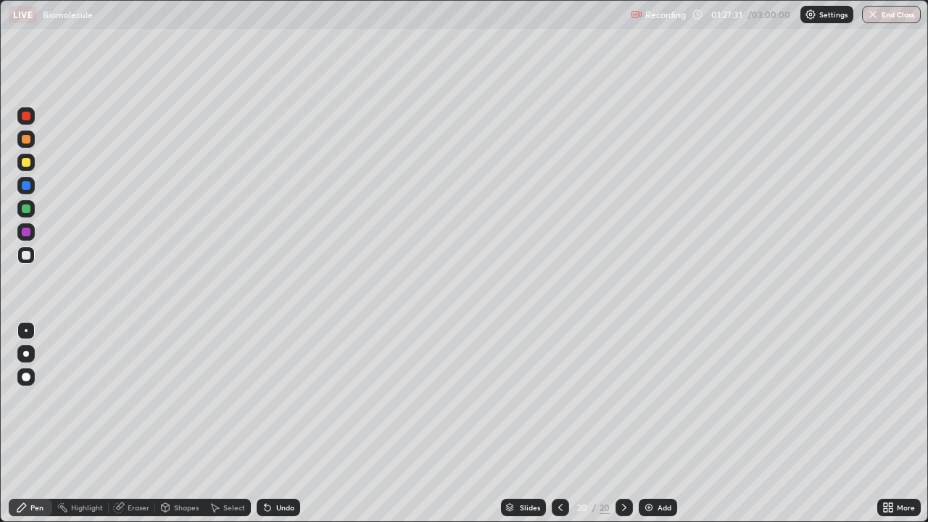
click at [282, 423] on div "Undo" at bounding box center [285, 507] width 18 height 7
click at [622, 423] on icon at bounding box center [624, 507] width 4 height 7
click at [623, 423] on icon at bounding box center [625, 508] width 12 height 12
click at [665, 423] on div "Add" at bounding box center [665, 507] width 14 height 7
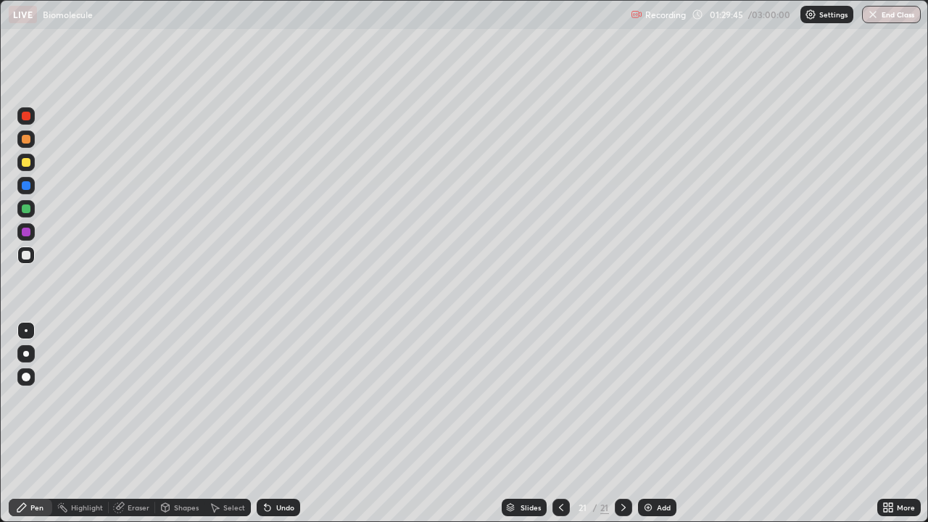
click at [286, 423] on div "Undo" at bounding box center [285, 507] width 18 height 7
click at [289, 423] on div "Undo" at bounding box center [279, 507] width 44 height 17
click at [658, 423] on div "Add" at bounding box center [664, 507] width 14 height 7
click at [27, 161] on div at bounding box center [26, 162] width 9 height 9
click at [284, 423] on div "Undo" at bounding box center [285, 507] width 18 height 7
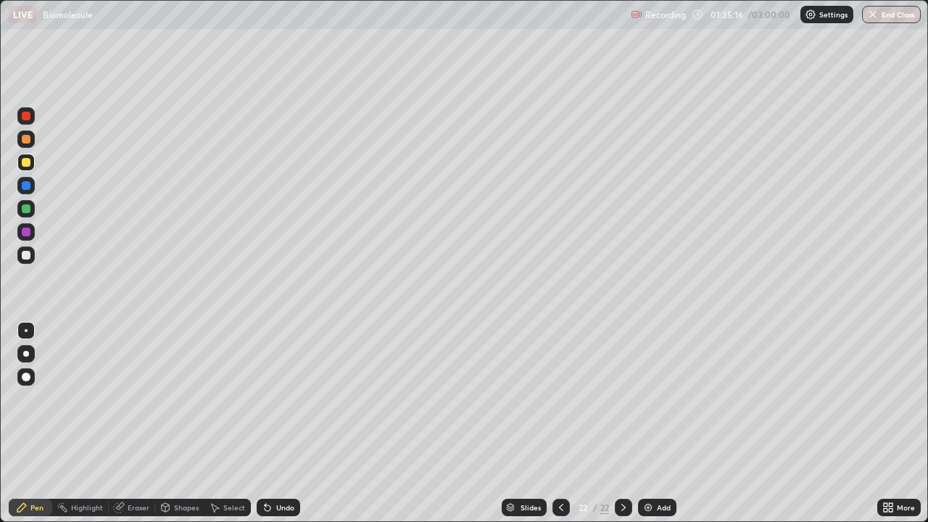
click at [284, 423] on div "Undo" at bounding box center [285, 507] width 18 height 7
click at [281, 423] on div "Undo" at bounding box center [285, 507] width 18 height 7
click at [278, 423] on div "Undo" at bounding box center [285, 507] width 18 height 7
click at [25, 256] on div at bounding box center [26, 255] width 9 height 9
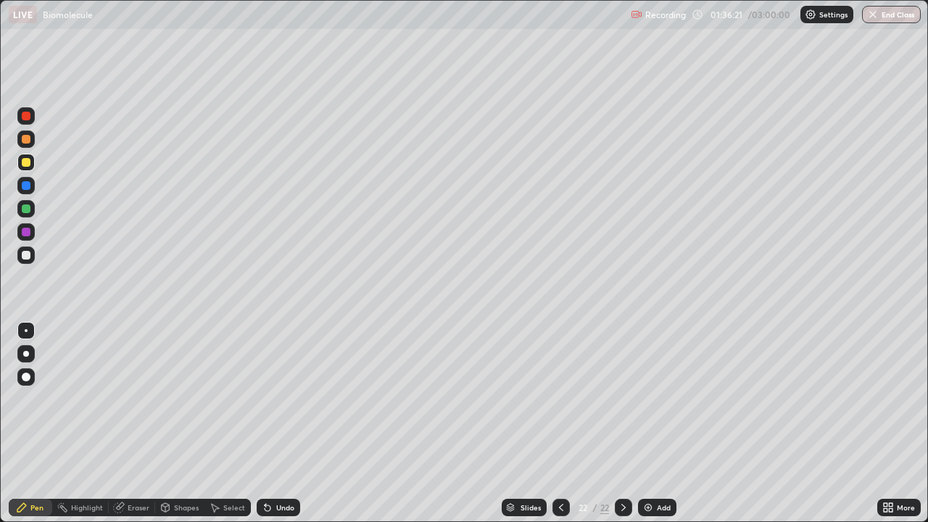
click at [28, 252] on div at bounding box center [26, 255] width 9 height 9
click at [23, 120] on div at bounding box center [26, 116] width 9 height 9
click at [25, 120] on div at bounding box center [26, 116] width 9 height 9
click at [276, 423] on div "Undo" at bounding box center [285, 507] width 18 height 7
click at [271, 423] on div "Undo" at bounding box center [279, 507] width 44 height 17
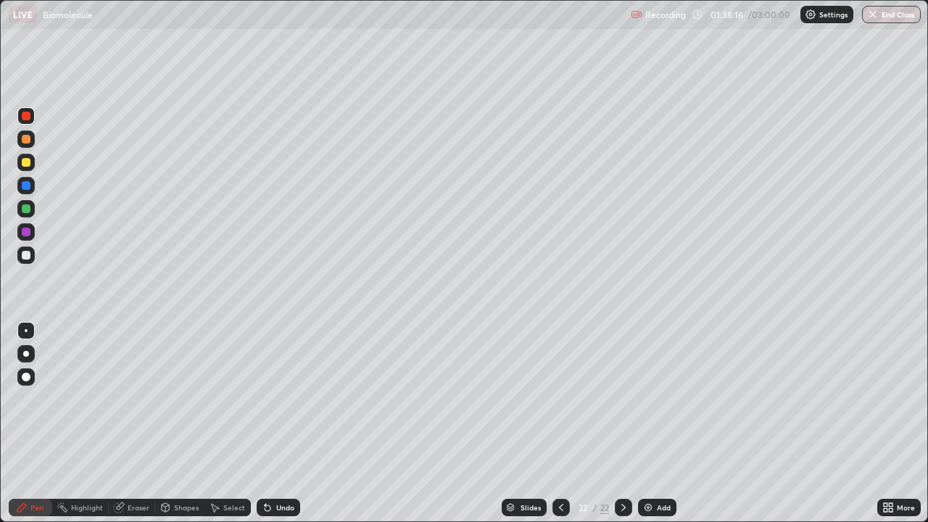
click at [271, 423] on div "Undo" at bounding box center [279, 507] width 44 height 17
click at [23, 259] on div at bounding box center [26, 255] width 9 height 9
click at [28, 255] on div at bounding box center [26, 255] width 9 height 9
click at [28, 252] on div at bounding box center [26, 255] width 9 height 9
click at [622, 423] on icon at bounding box center [624, 508] width 12 height 12
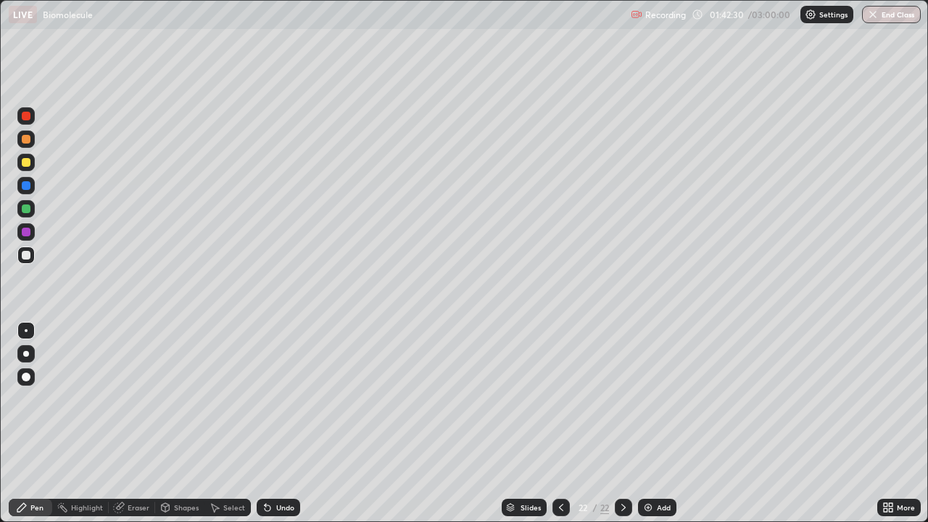
click at [658, 423] on div "Add" at bounding box center [664, 507] width 14 height 7
click at [27, 255] on div at bounding box center [26, 255] width 9 height 9
click at [27, 161] on div at bounding box center [26, 162] width 9 height 9
click at [28, 136] on div at bounding box center [26, 139] width 9 height 9
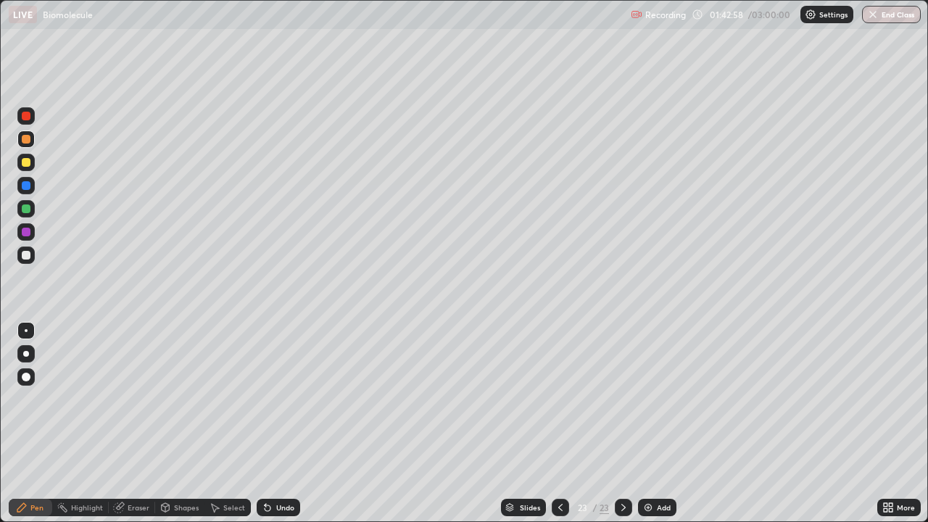
click at [28, 115] on div at bounding box center [26, 116] width 9 height 9
click at [28, 255] on div at bounding box center [26, 255] width 9 height 9
click at [22, 162] on div at bounding box center [26, 162] width 9 height 9
click at [30, 162] on div at bounding box center [26, 162] width 9 height 9
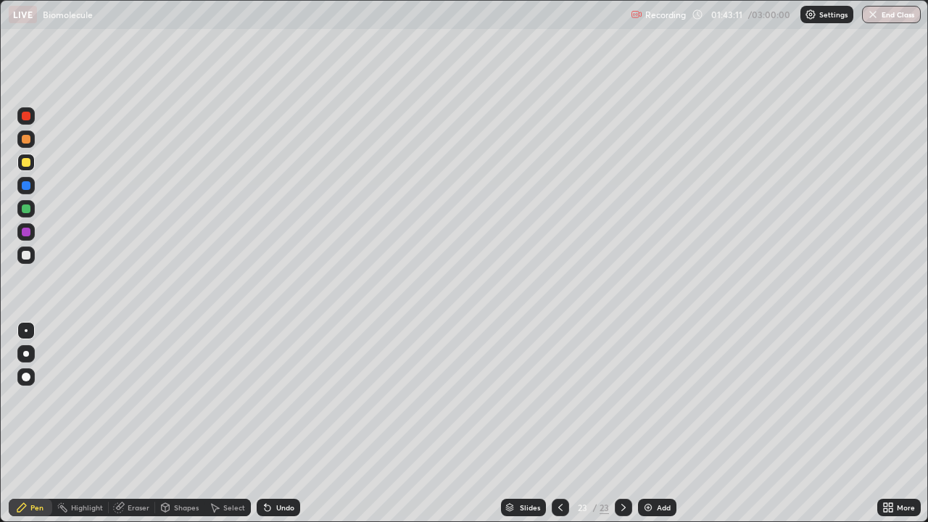
click at [30, 118] on div at bounding box center [26, 116] width 9 height 9
click at [29, 254] on div at bounding box center [26, 255] width 9 height 9
click at [25, 116] on div at bounding box center [26, 116] width 9 height 9
click at [31, 114] on div at bounding box center [25, 115] width 17 height 17
click at [285, 423] on div "Undo" at bounding box center [285, 507] width 18 height 7
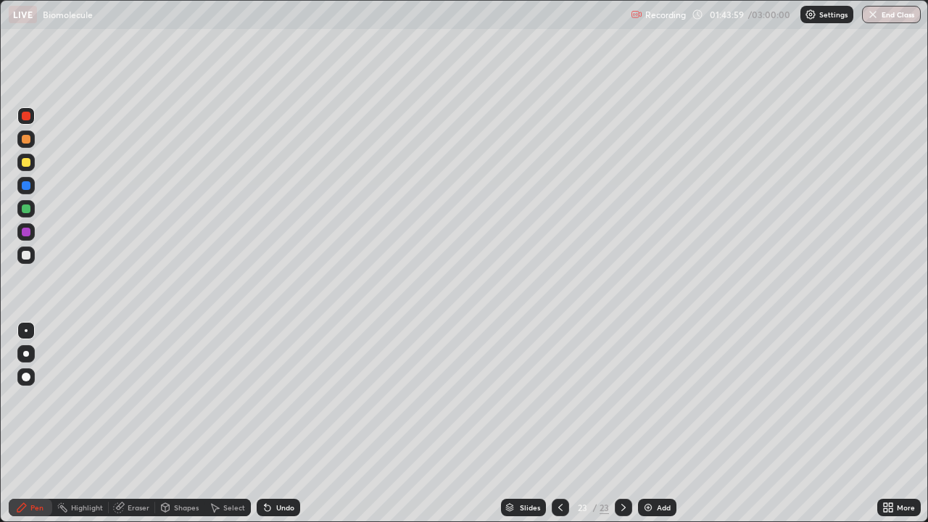
click at [26, 256] on div at bounding box center [26, 255] width 9 height 9
click at [27, 255] on div at bounding box center [26, 255] width 9 height 9
click at [276, 423] on div "Undo" at bounding box center [285, 507] width 18 height 7
click at [277, 423] on div "Undo" at bounding box center [285, 507] width 18 height 7
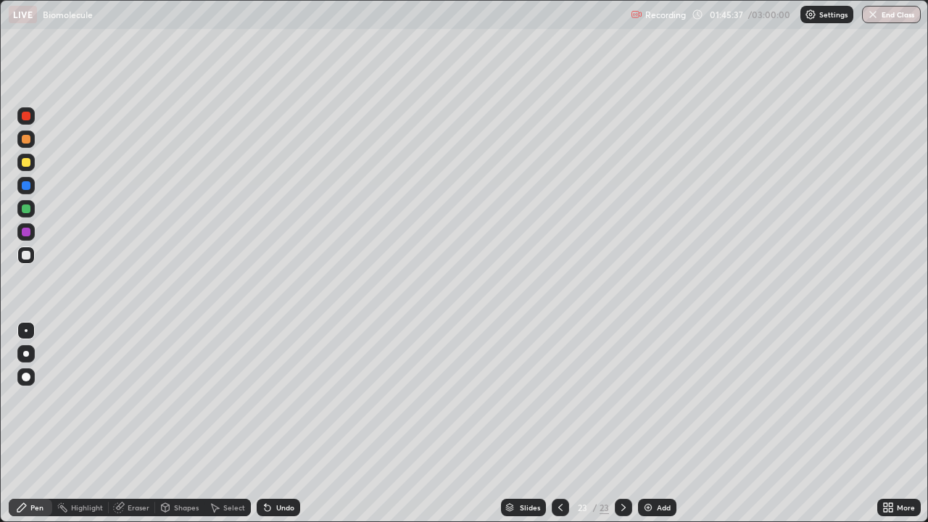
click at [277, 423] on div "Undo" at bounding box center [285, 507] width 18 height 7
click at [273, 423] on div "Undo" at bounding box center [279, 507] width 44 height 17
click at [271, 423] on div "Undo" at bounding box center [279, 507] width 44 height 17
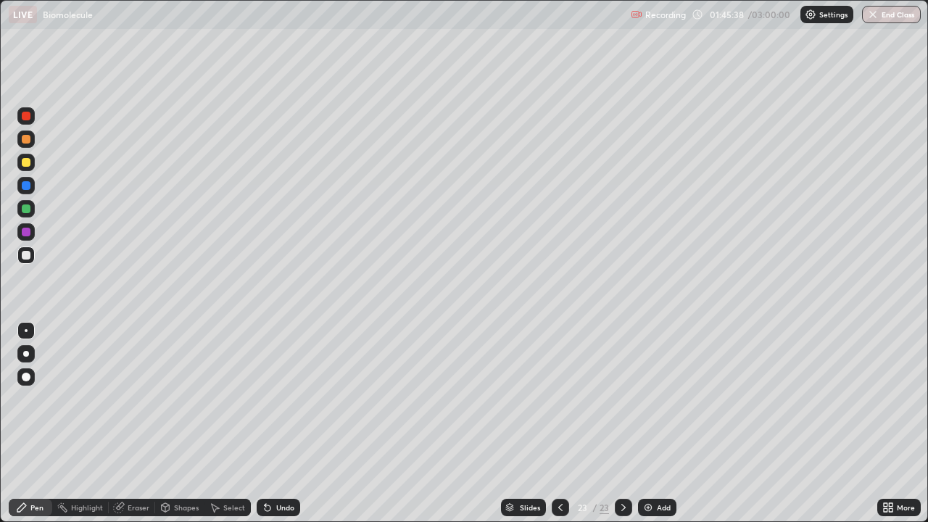
click at [271, 423] on div "Undo" at bounding box center [279, 507] width 44 height 17
click at [273, 423] on div "Undo" at bounding box center [279, 507] width 44 height 17
click at [276, 423] on div "Undo" at bounding box center [285, 507] width 18 height 7
click at [265, 423] on icon at bounding box center [268, 508] width 6 height 6
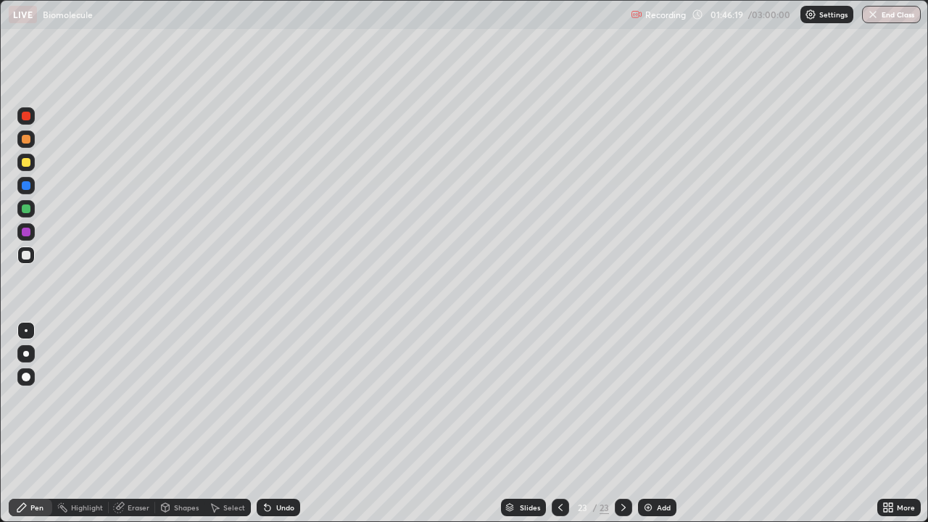
click at [265, 423] on icon at bounding box center [268, 508] width 6 height 6
click at [265, 423] on icon at bounding box center [265, 504] width 1 height 1
click at [272, 423] on div "Undo" at bounding box center [279, 507] width 44 height 17
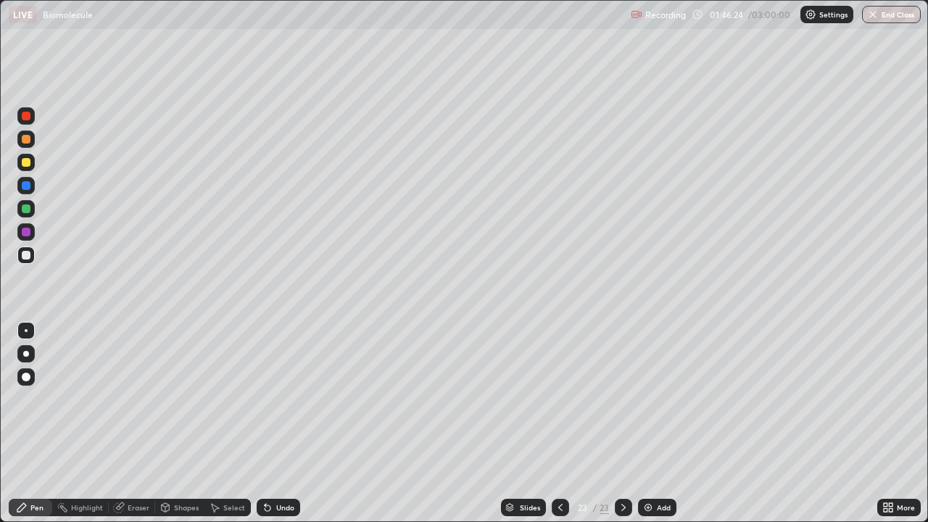
click at [275, 423] on div "Undo" at bounding box center [279, 507] width 44 height 17
click at [272, 423] on div "Undo" at bounding box center [279, 507] width 44 height 17
click at [273, 423] on div "Undo" at bounding box center [279, 507] width 44 height 17
click at [25, 163] on div at bounding box center [26, 162] width 9 height 9
click at [22, 162] on div at bounding box center [26, 162] width 9 height 9
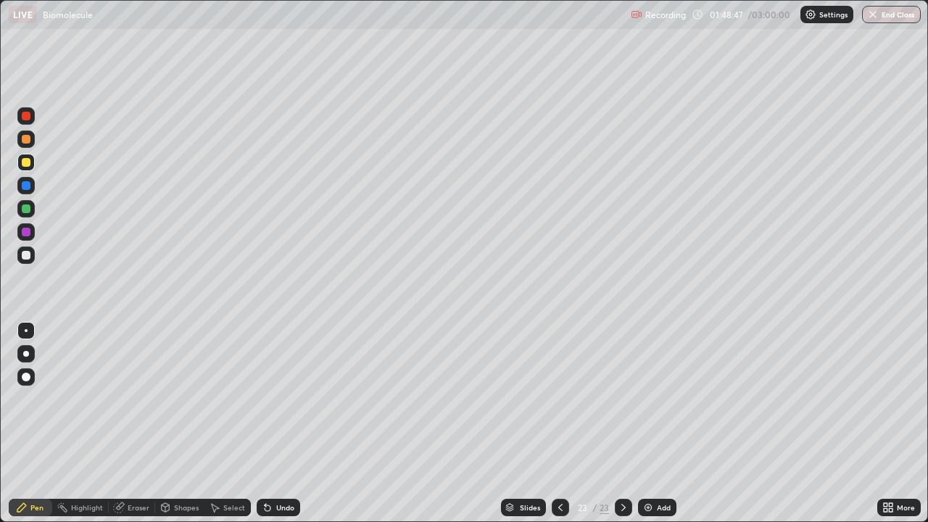
click at [267, 423] on icon at bounding box center [268, 508] width 6 height 6
click at [265, 423] on icon at bounding box center [268, 508] width 6 height 6
click at [661, 423] on div "Add" at bounding box center [664, 507] width 14 height 7
click at [560, 423] on div at bounding box center [560, 507] width 17 height 17
click at [27, 114] on div at bounding box center [26, 116] width 9 height 9
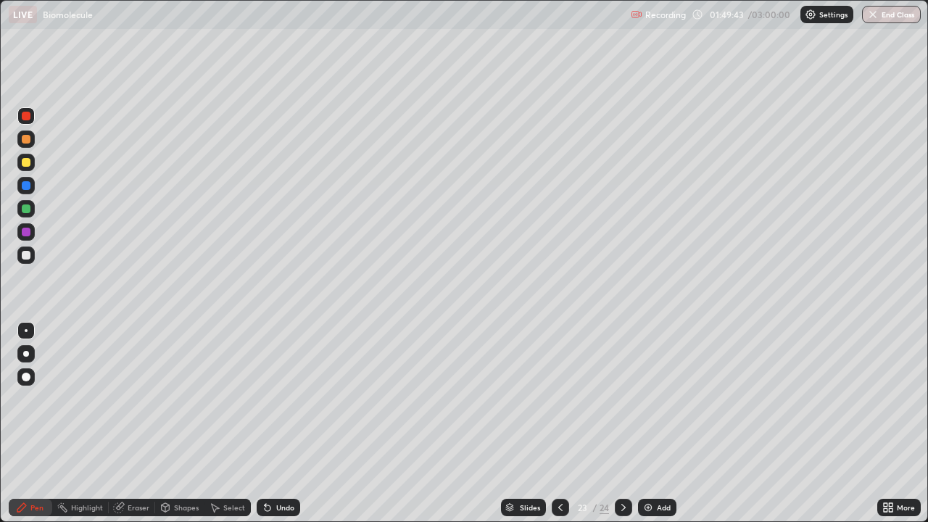
click at [282, 423] on div "Undo" at bounding box center [285, 507] width 18 height 7
click at [626, 423] on icon at bounding box center [624, 508] width 12 height 12
click at [559, 423] on div at bounding box center [560, 507] width 17 height 17
click at [621, 423] on icon at bounding box center [624, 508] width 12 height 12
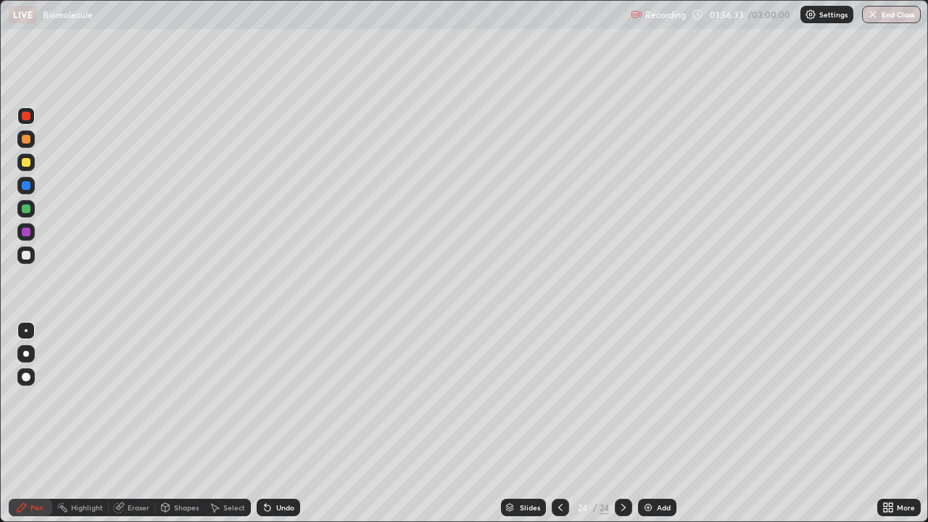
click at [622, 423] on icon at bounding box center [624, 508] width 12 height 12
click at [663, 423] on div "Add" at bounding box center [664, 507] width 14 height 7
click at [25, 252] on div at bounding box center [26, 255] width 9 height 9
click at [28, 250] on div at bounding box center [25, 255] width 17 height 17
click at [622, 423] on icon at bounding box center [624, 508] width 12 height 12
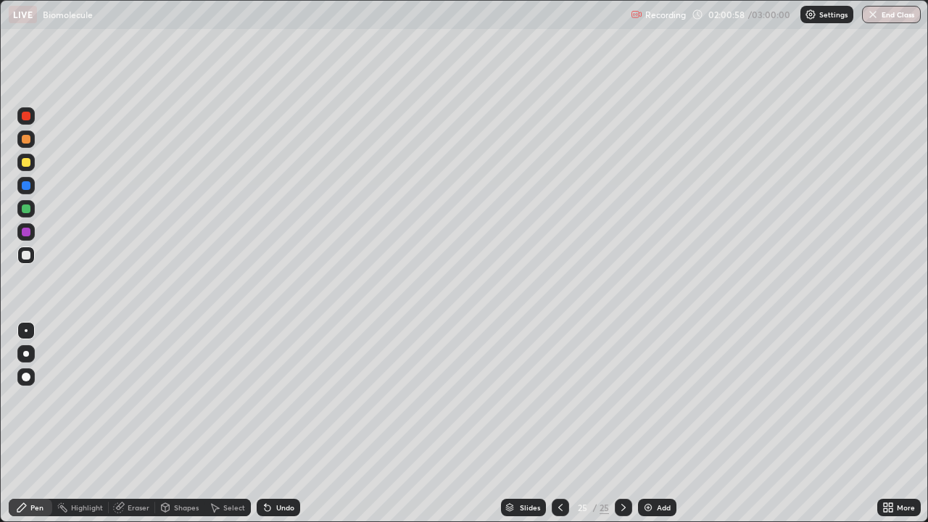
click at [663, 423] on div "Add" at bounding box center [664, 507] width 14 height 7
click at [655, 423] on div "Add" at bounding box center [657, 507] width 38 height 17
click at [558, 423] on icon at bounding box center [561, 508] width 12 height 12
click at [25, 165] on div at bounding box center [26, 162] width 9 height 9
click at [622, 423] on icon at bounding box center [624, 508] width 12 height 12
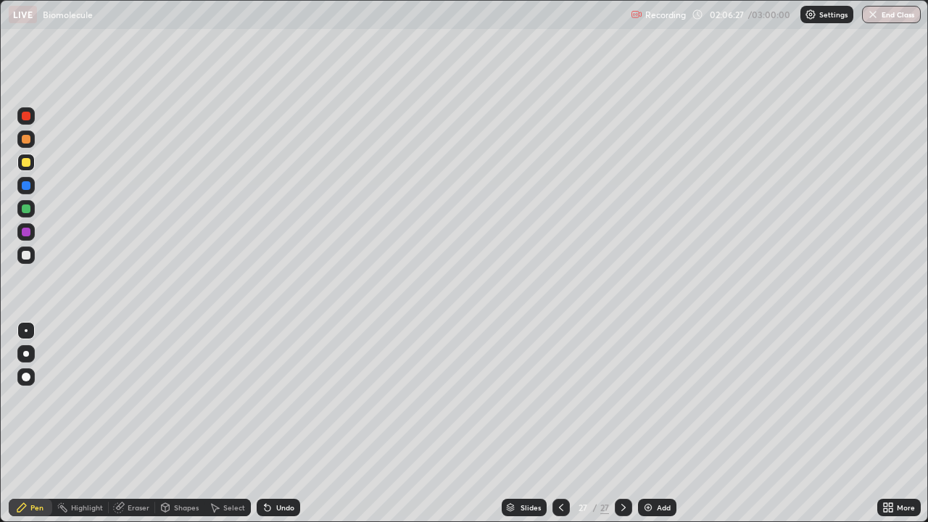
click at [559, 423] on icon at bounding box center [561, 508] width 12 height 12
click at [622, 423] on icon at bounding box center [624, 508] width 12 height 12
click at [556, 423] on icon at bounding box center [561, 508] width 12 height 12
click at [624, 423] on icon at bounding box center [623, 507] width 4 height 7
click at [621, 423] on icon at bounding box center [624, 508] width 12 height 12
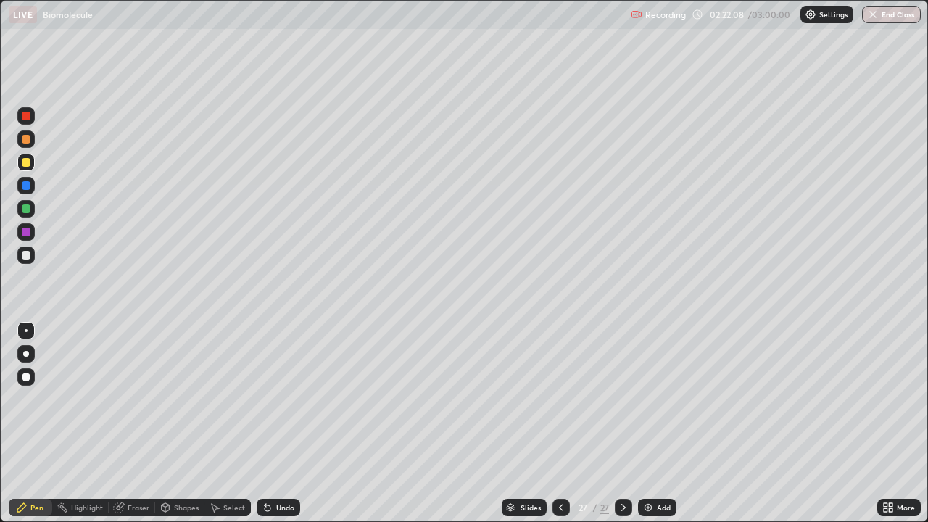
click at [26, 253] on div at bounding box center [26, 255] width 9 height 9
click at [27, 257] on div at bounding box center [26, 255] width 9 height 9
click at [553, 423] on div at bounding box center [561, 507] width 17 height 17
click at [621, 423] on icon at bounding box center [624, 508] width 12 height 12
click at [622, 423] on icon at bounding box center [624, 508] width 12 height 12
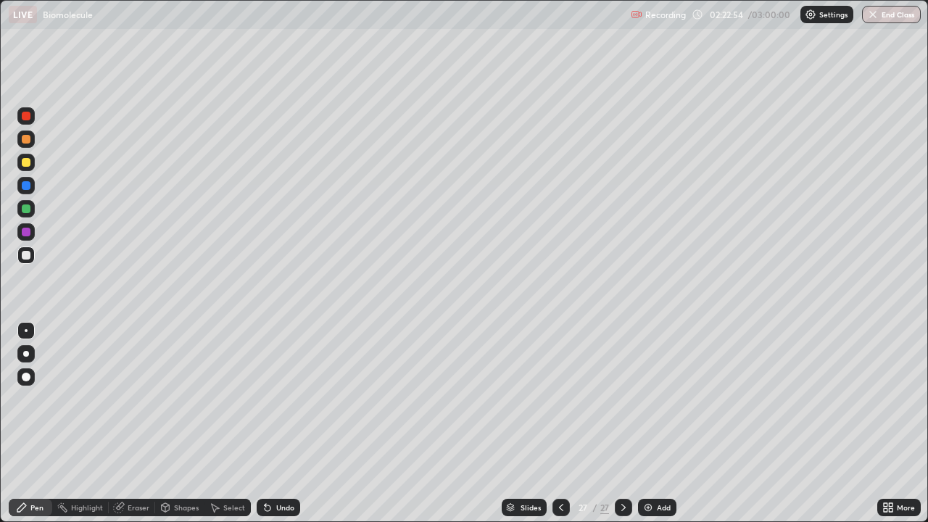
click at [662, 423] on div "Add" at bounding box center [664, 507] width 14 height 7
click at [27, 161] on div at bounding box center [26, 162] width 9 height 9
click at [24, 162] on div at bounding box center [26, 162] width 9 height 9
click at [276, 423] on div "Undo" at bounding box center [279, 507] width 44 height 17
click at [30, 254] on div at bounding box center [26, 255] width 9 height 9
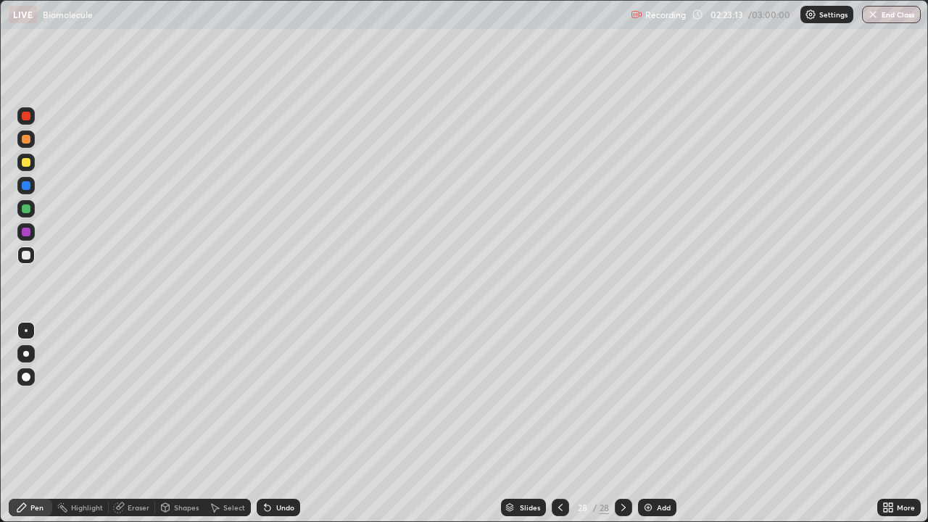
click at [284, 423] on div "Undo" at bounding box center [285, 507] width 18 height 7
click at [281, 423] on div "Undo" at bounding box center [285, 507] width 18 height 7
click at [279, 423] on div "Undo" at bounding box center [279, 507] width 44 height 17
click at [289, 423] on div "Undo" at bounding box center [285, 507] width 18 height 7
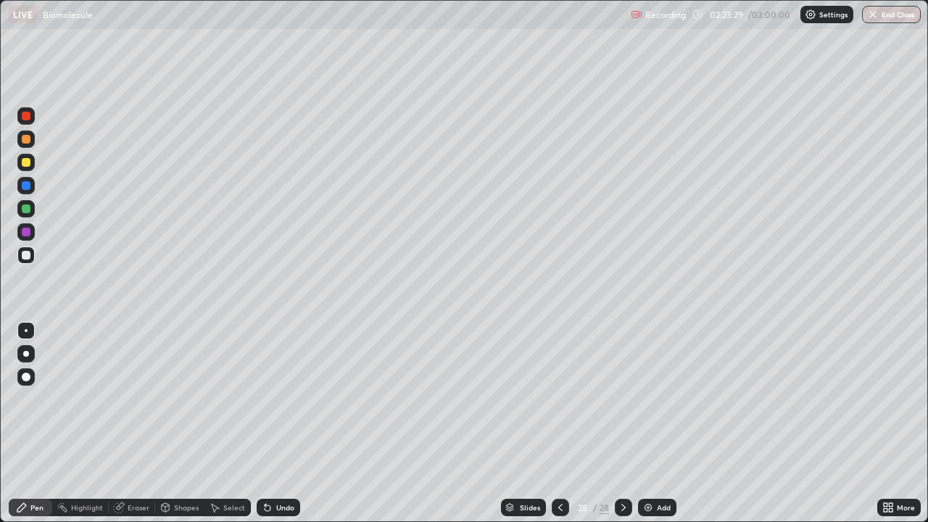
click at [26, 256] on div at bounding box center [26, 255] width 9 height 9
click at [26, 162] on div at bounding box center [26, 162] width 9 height 9
click at [279, 423] on div "Undo" at bounding box center [285, 507] width 18 height 7
click at [278, 423] on div "Undo" at bounding box center [285, 507] width 18 height 7
click at [282, 423] on div "Undo" at bounding box center [285, 507] width 18 height 7
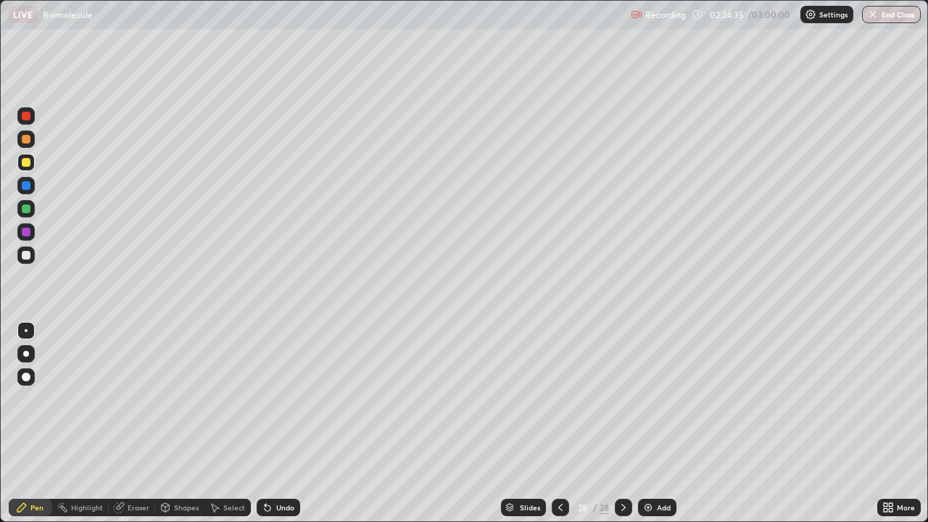
click at [282, 423] on div "Undo" at bounding box center [285, 507] width 18 height 7
click at [281, 423] on div "Undo" at bounding box center [279, 507] width 44 height 17
click at [291, 423] on div "Undo" at bounding box center [285, 507] width 18 height 7
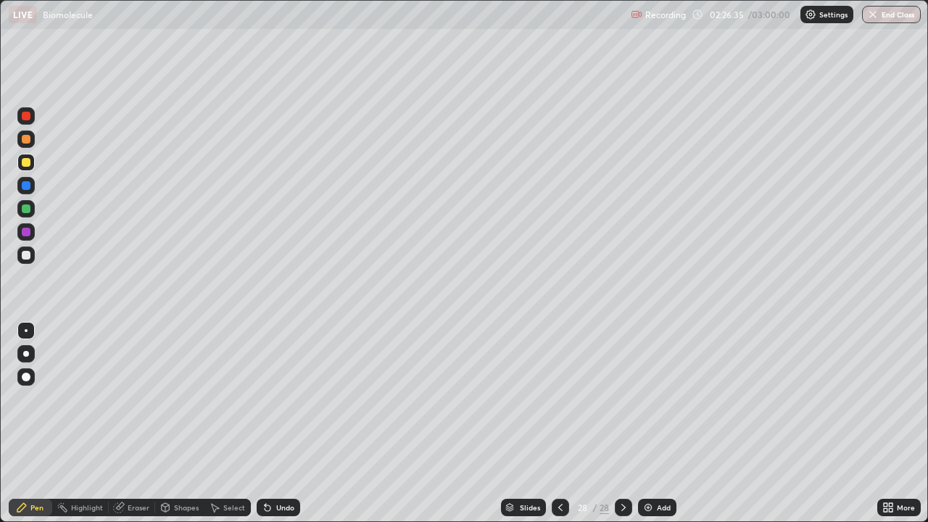
click at [25, 256] on div at bounding box center [26, 255] width 9 height 9
click at [622, 423] on icon at bounding box center [624, 508] width 12 height 12
click at [624, 423] on icon at bounding box center [624, 508] width 12 height 12
click at [665, 423] on div "Add" at bounding box center [664, 507] width 14 height 7
click at [558, 423] on icon at bounding box center [561, 508] width 12 height 12
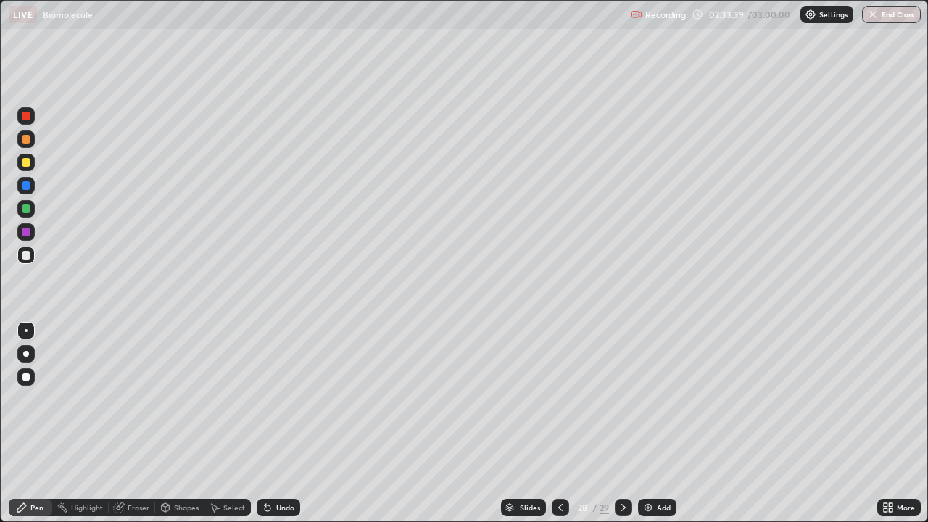
click at [623, 423] on icon at bounding box center [624, 508] width 12 height 12
click at [25, 116] on div at bounding box center [26, 116] width 9 height 9
click at [563, 423] on icon at bounding box center [561, 508] width 12 height 12
click at [622, 423] on icon at bounding box center [624, 508] width 12 height 12
click at [282, 423] on div "Undo" at bounding box center [285, 507] width 18 height 7
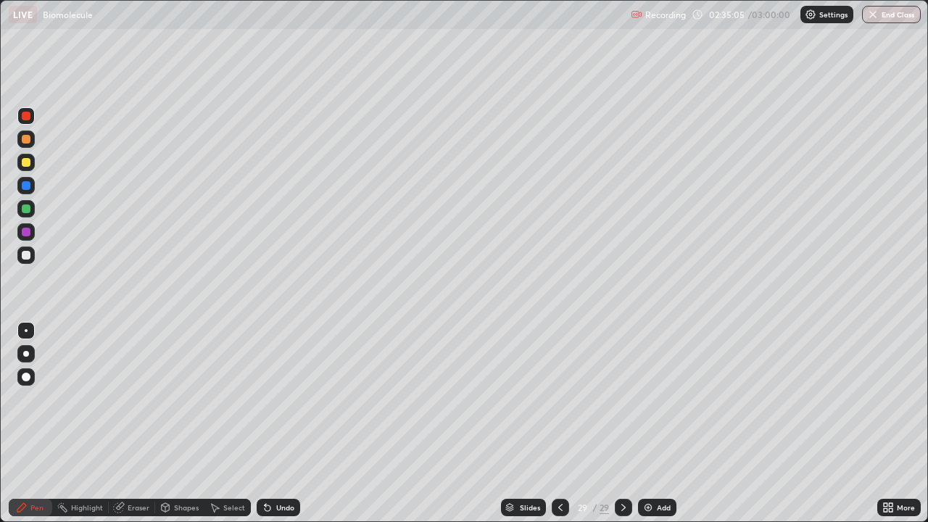
click at [276, 423] on div "Undo" at bounding box center [285, 507] width 18 height 7
click at [629, 423] on div at bounding box center [623, 507] width 17 height 17
click at [560, 423] on icon at bounding box center [561, 508] width 12 height 12
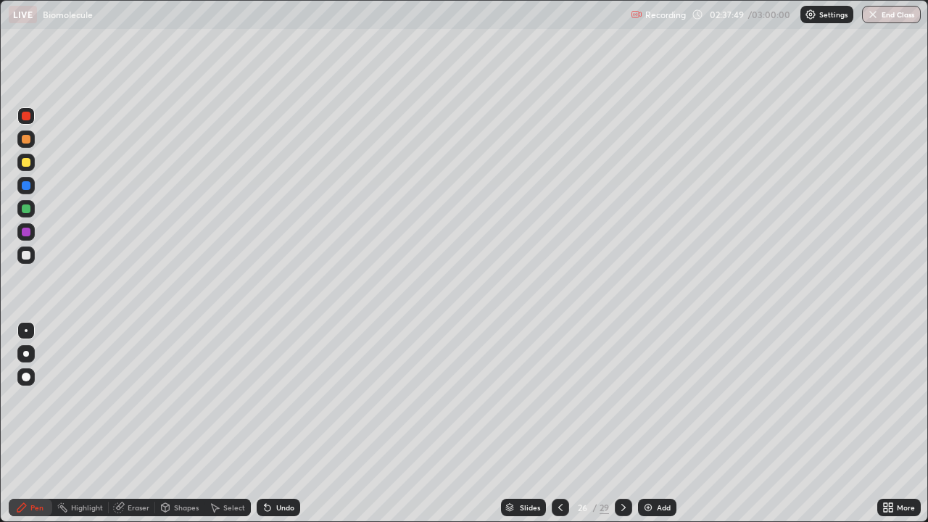
click at [559, 423] on icon at bounding box center [561, 508] width 12 height 12
click at [563, 423] on div at bounding box center [560, 507] width 17 height 17
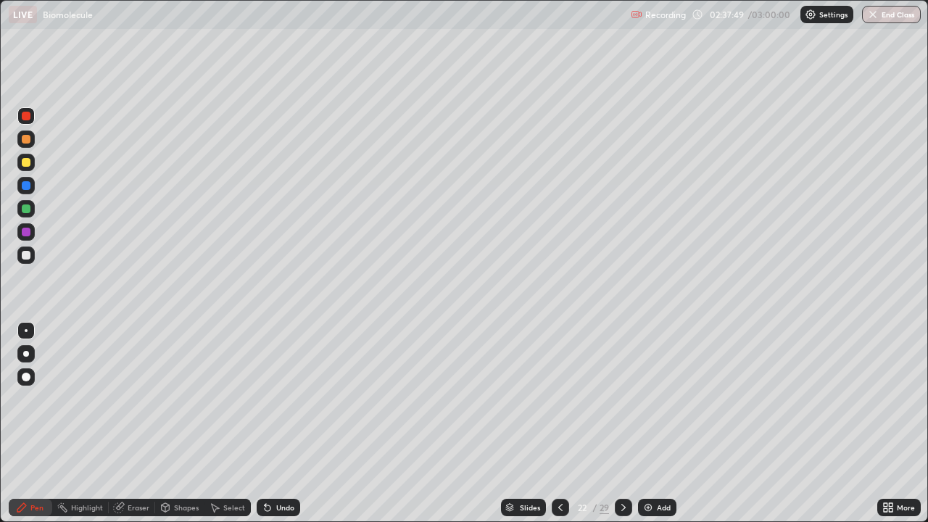
click at [563, 423] on div at bounding box center [560, 507] width 17 height 17
click at [623, 423] on icon at bounding box center [624, 508] width 12 height 12
click at [622, 423] on icon at bounding box center [624, 508] width 12 height 12
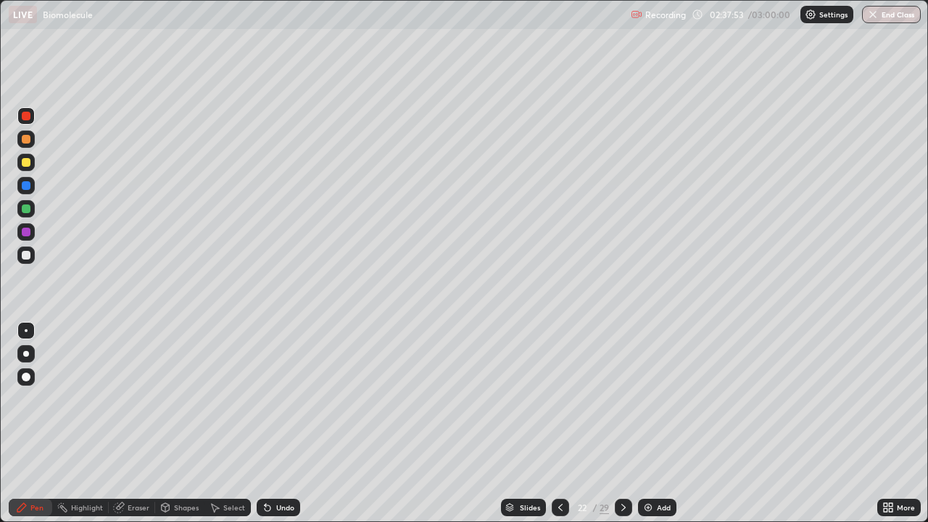
click at [622, 423] on icon at bounding box center [624, 508] width 12 height 12
click at [663, 423] on div "Add" at bounding box center [664, 507] width 14 height 7
click at [25, 255] on div at bounding box center [26, 255] width 9 height 9
click at [566, 423] on div at bounding box center [559, 507] width 17 height 17
click at [623, 423] on icon at bounding box center [625, 508] width 12 height 12
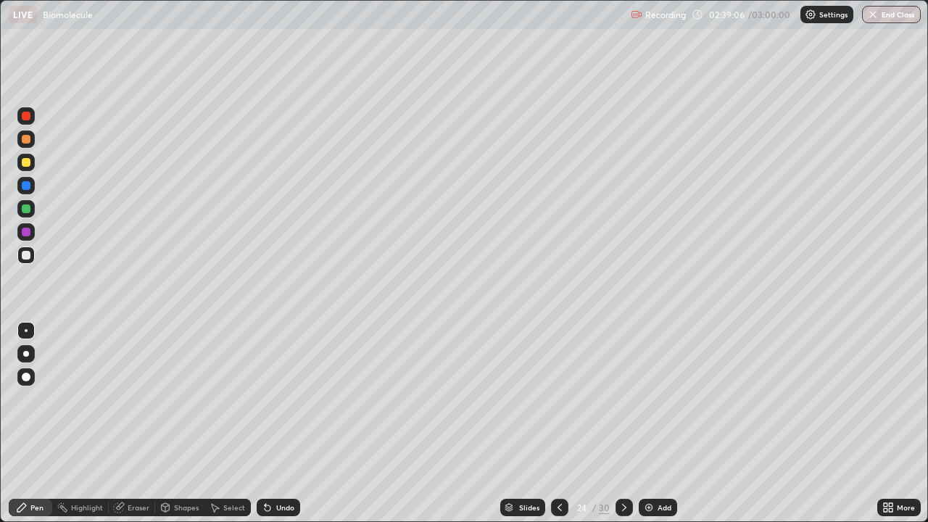
click at [557, 423] on icon at bounding box center [560, 508] width 12 height 12
click at [621, 423] on icon at bounding box center [625, 508] width 12 height 12
click at [28, 165] on div at bounding box center [26, 162] width 9 height 9
click at [27, 252] on div at bounding box center [26, 255] width 9 height 9
click at [563, 423] on div at bounding box center [559, 507] width 17 height 17
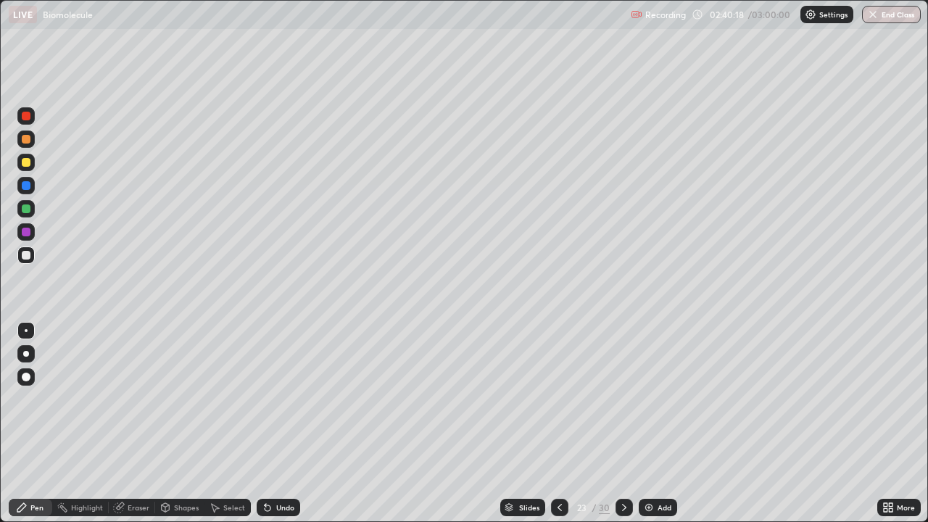
click at [28, 210] on div at bounding box center [26, 208] width 9 height 9
click at [27, 117] on div at bounding box center [26, 116] width 9 height 9
click at [623, 423] on icon at bounding box center [625, 508] width 12 height 12
click at [558, 423] on icon at bounding box center [560, 508] width 12 height 12
click at [623, 423] on icon at bounding box center [625, 508] width 12 height 12
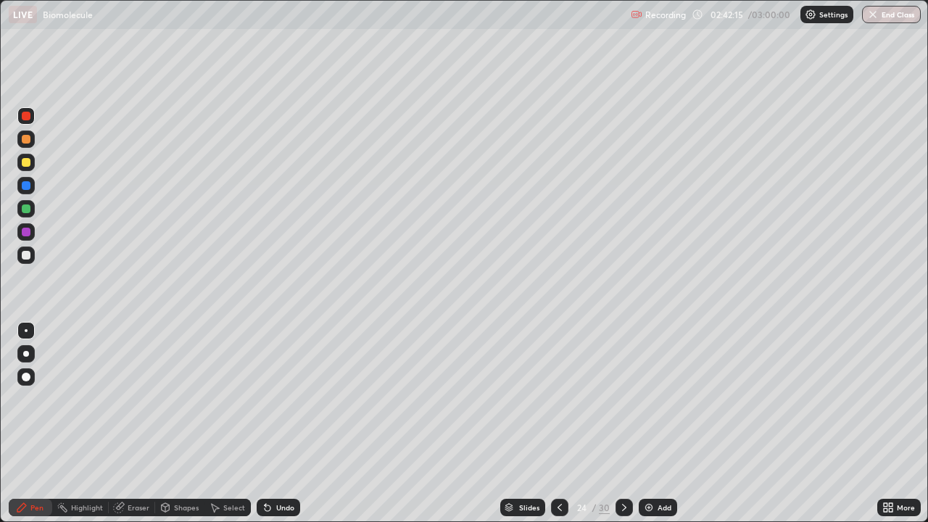
click at [29, 162] on div at bounding box center [26, 162] width 9 height 9
click at [560, 423] on icon at bounding box center [560, 508] width 12 height 12
click at [623, 423] on icon at bounding box center [625, 508] width 12 height 12
click at [288, 423] on div "Undo" at bounding box center [285, 507] width 18 height 7
click at [30, 257] on div at bounding box center [26, 255] width 9 height 9
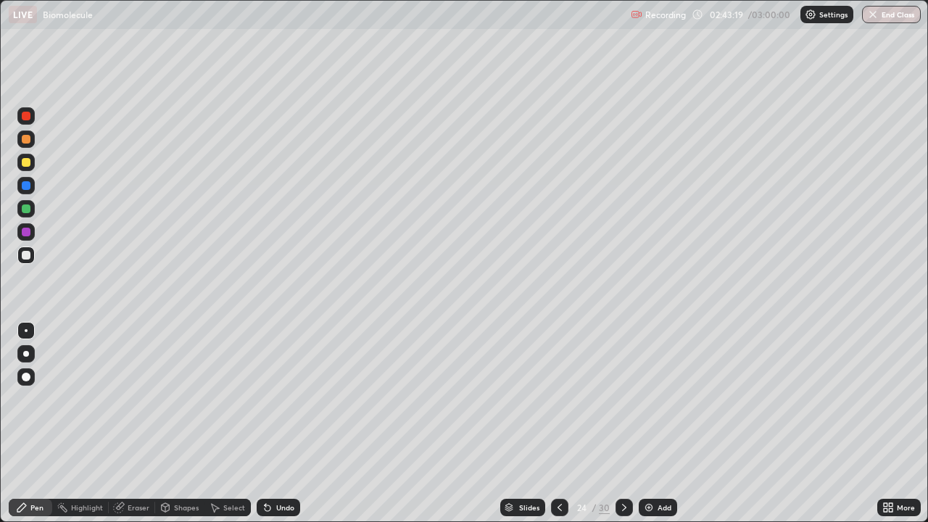
click at [561, 423] on icon at bounding box center [560, 508] width 12 height 12
click at [623, 423] on icon at bounding box center [625, 508] width 12 height 12
click at [560, 423] on icon at bounding box center [560, 508] width 12 height 12
click at [623, 423] on icon at bounding box center [625, 508] width 12 height 12
click at [558, 423] on icon at bounding box center [560, 508] width 12 height 12
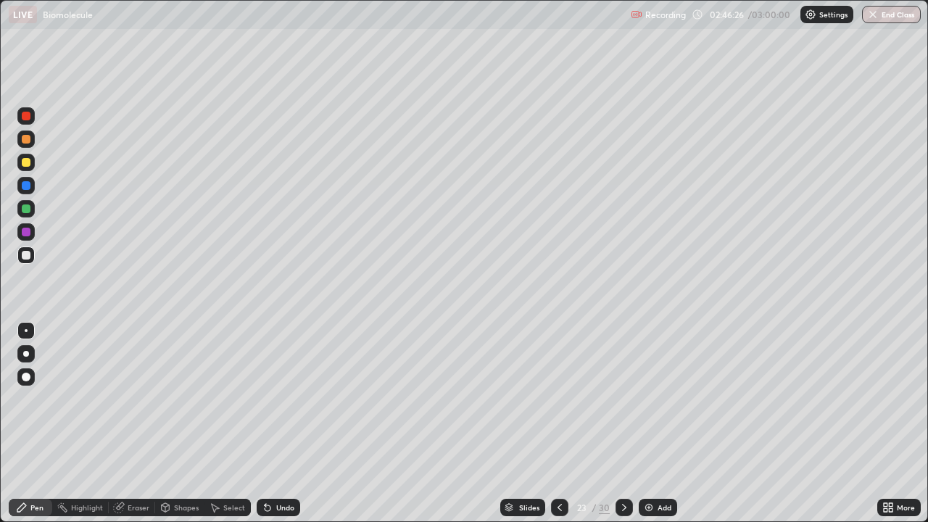
click at [558, 423] on icon at bounding box center [560, 508] width 12 height 12
click at [621, 423] on icon at bounding box center [625, 508] width 12 height 12
click at [622, 423] on icon at bounding box center [625, 508] width 12 height 12
click at [623, 423] on icon at bounding box center [625, 508] width 12 height 12
click at [558, 423] on div at bounding box center [559, 507] width 17 height 17
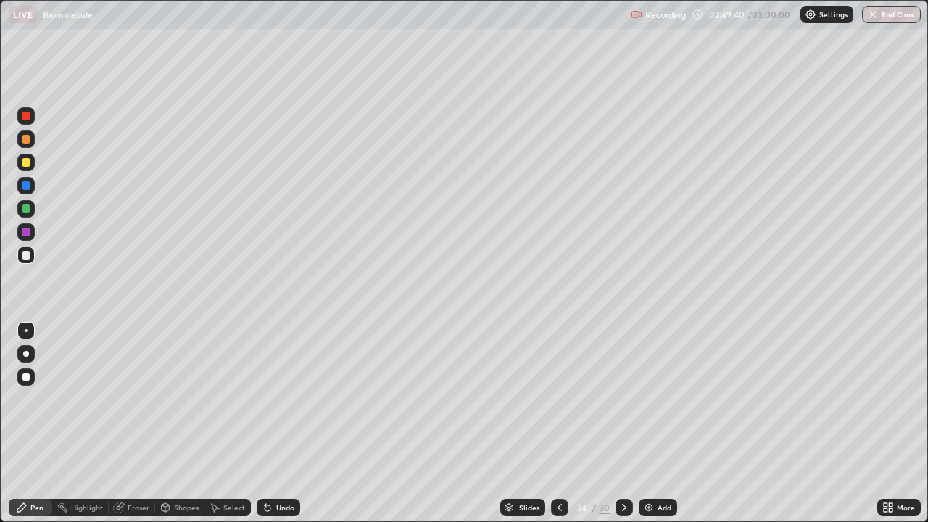
click at [619, 423] on icon at bounding box center [625, 508] width 12 height 12
click at [558, 423] on icon at bounding box center [560, 508] width 12 height 12
click at [623, 423] on icon at bounding box center [625, 508] width 12 height 12
click at [628, 423] on div at bounding box center [624, 507] width 17 height 17
click at [665, 423] on div "Add" at bounding box center [658, 507] width 38 height 17
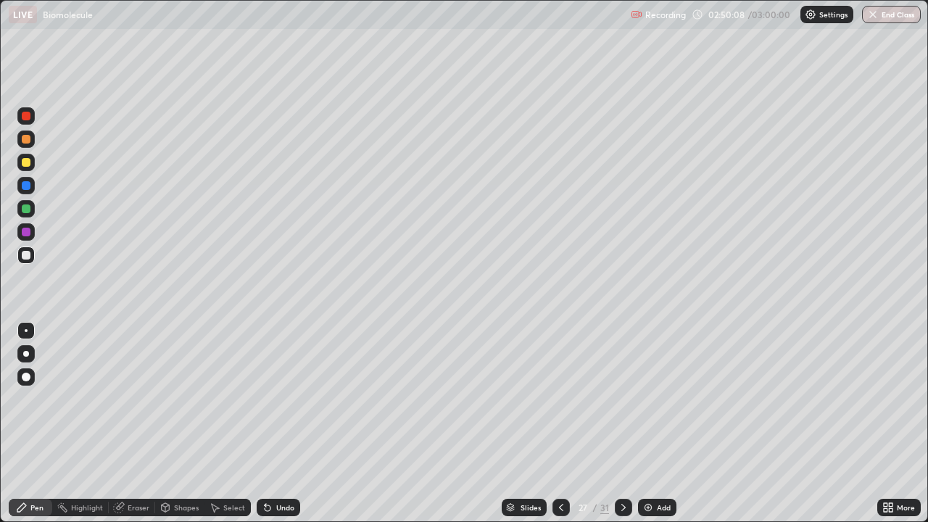
click at [561, 423] on div at bounding box center [561, 507] width 17 height 17
click at [558, 423] on icon at bounding box center [561, 508] width 12 height 12
click at [560, 423] on icon at bounding box center [561, 508] width 12 height 12
click at [658, 423] on div "Add" at bounding box center [664, 507] width 14 height 7
click at [27, 162] on div at bounding box center [26, 162] width 9 height 9
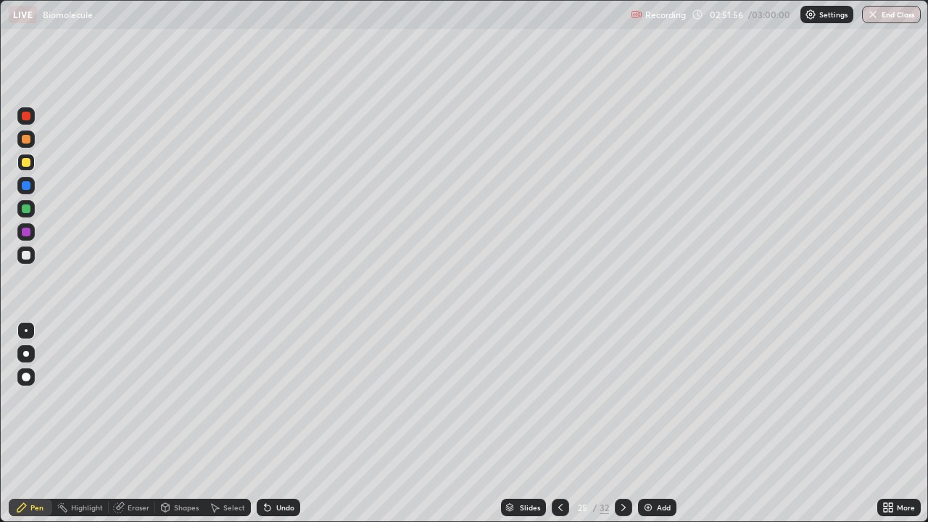
click at [28, 256] on div at bounding box center [26, 255] width 9 height 9
click at [26, 252] on div at bounding box center [26, 255] width 9 height 9
click at [290, 423] on div "Undo" at bounding box center [279, 507] width 44 height 17
click at [26, 160] on div at bounding box center [26, 162] width 9 height 9
click at [27, 255] on div at bounding box center [26, 255] width 9 height 9
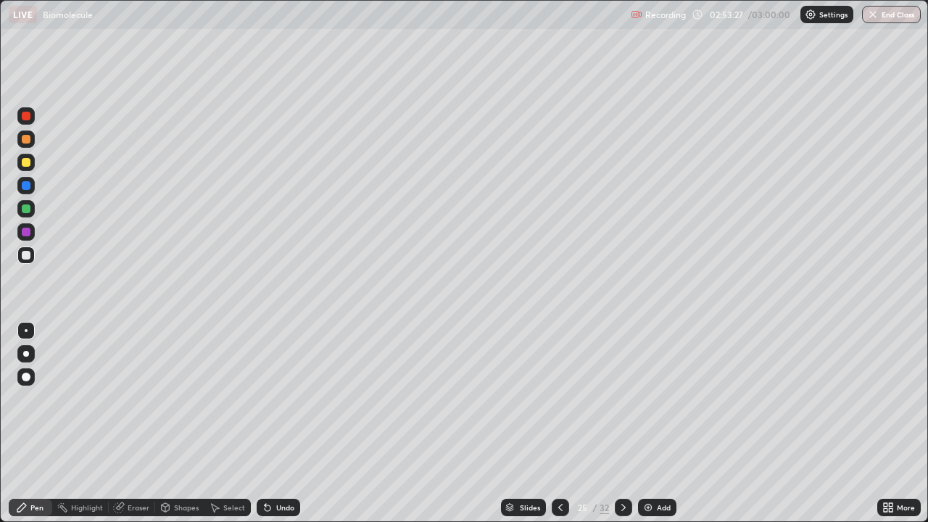
click at [26, 165] on div at bounding box center [26, 162] width 9 height 9
click at [141, 423] on div "Eraser" at bounding box center [132, 507] width 46 height 17
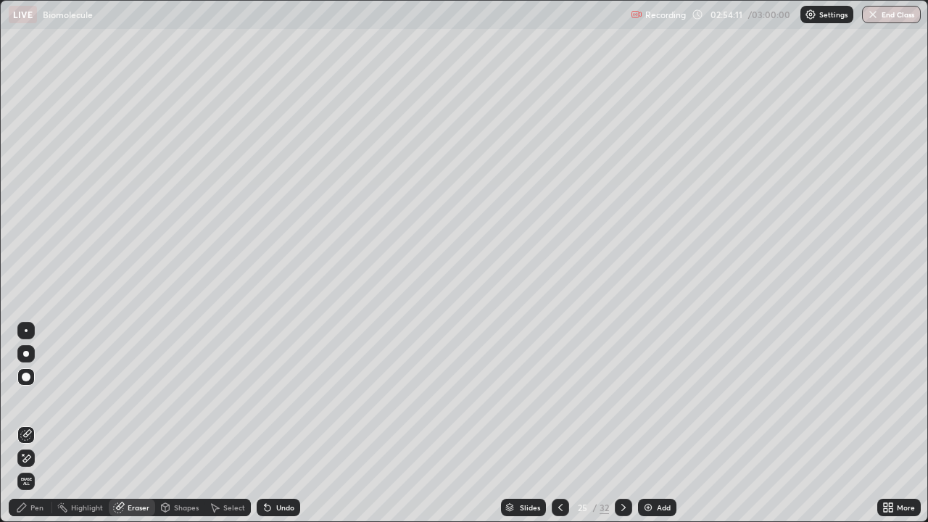
click at [30, 423] on div "Pen" at bounding box center [31, 507] width 44 height 17
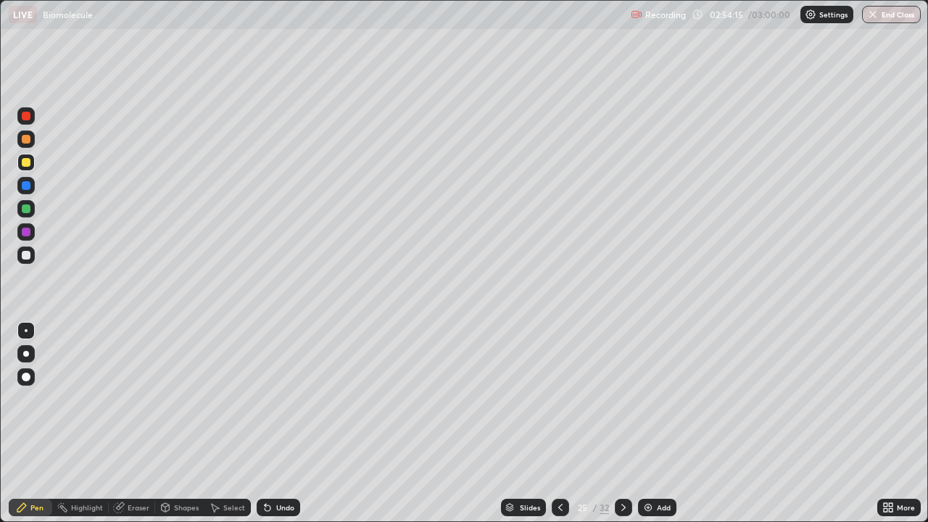
click at [30, 159] on div at bounding box center [26, 162] width 9 height 9
click at [25, 256] on div at bounding box center [26, 255] width 9 height 9
click at [29, 113] on div at bounding box center [26, 116] width 9 height 9
click at [898, 13] on button "End Class" at bounding box center [892, 14] width 57 height 17
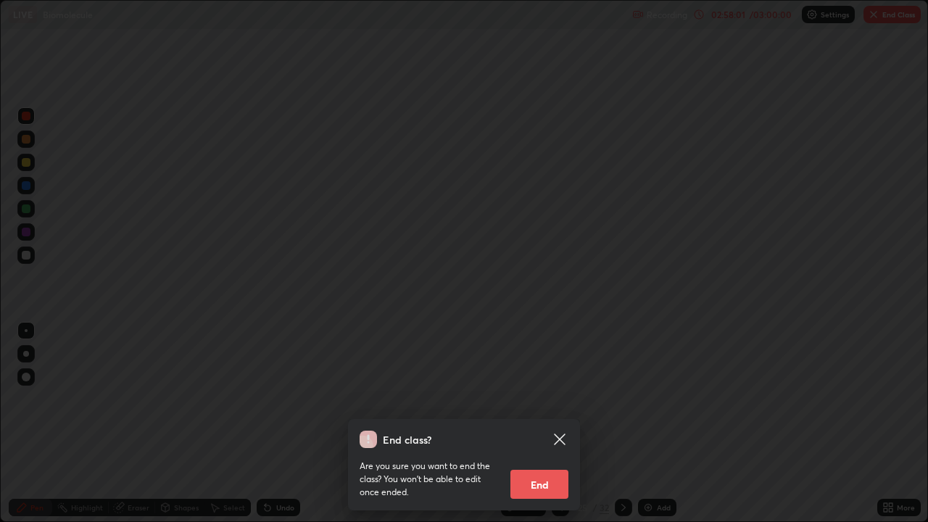
click at [545, 423] on button "End" at bounding box center [539, 484] width 58 height 29
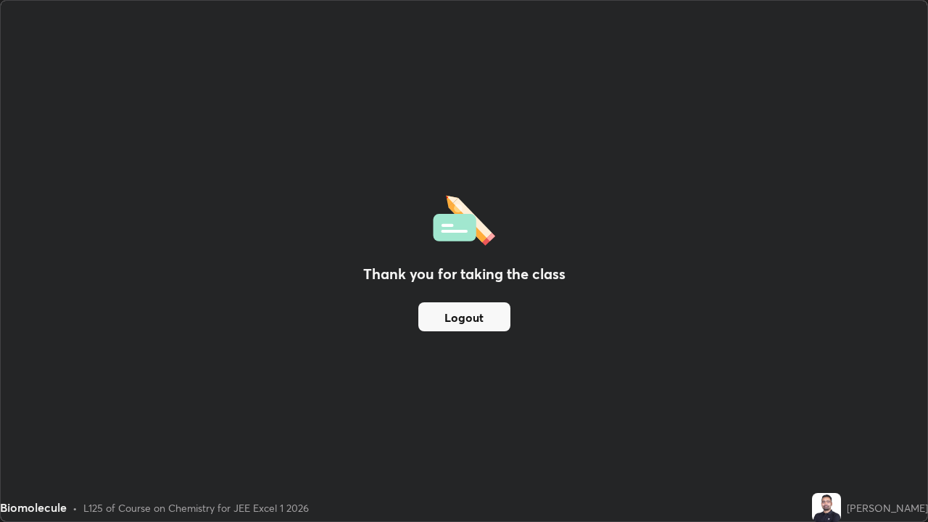
click at [467, 316] on button "Logout" at bounding box center [464, 316] width 92 height 29
